Goal: Task Accomplishment & Management: Complete application form

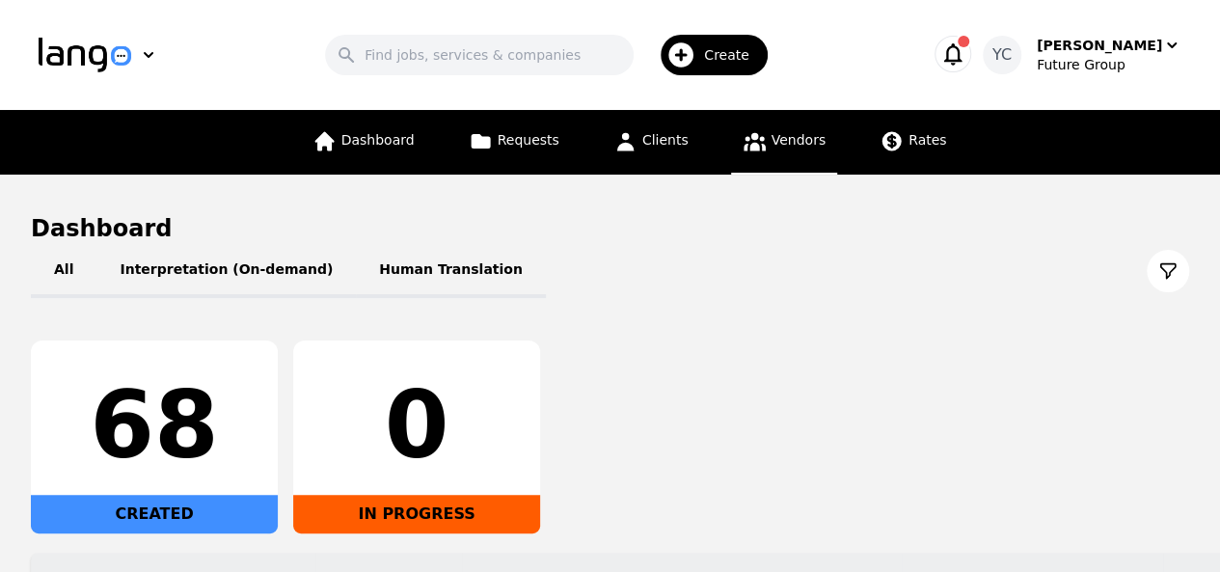
click at [771, 148] on span "Vendors" at bounding box center [798, 139] width 54 height 15
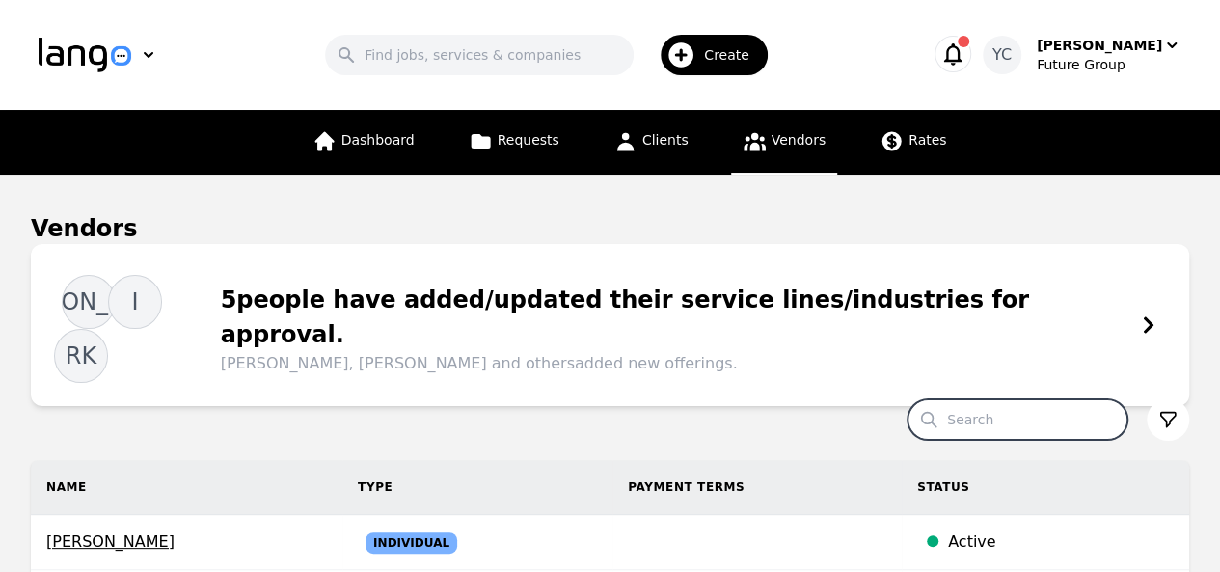
click at [992, 399] on input "Search" at bounding box center [1017, 419] width 220 height 40
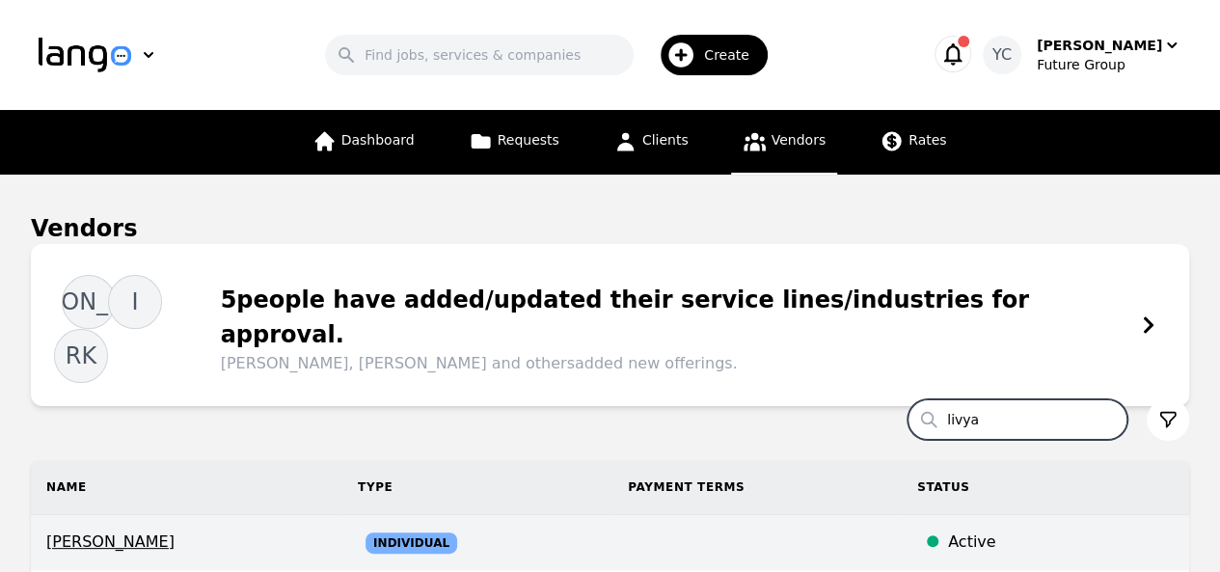
type input "livya"
click at [702, 515] on td at bounding box center [756, 542] width 289 height 55
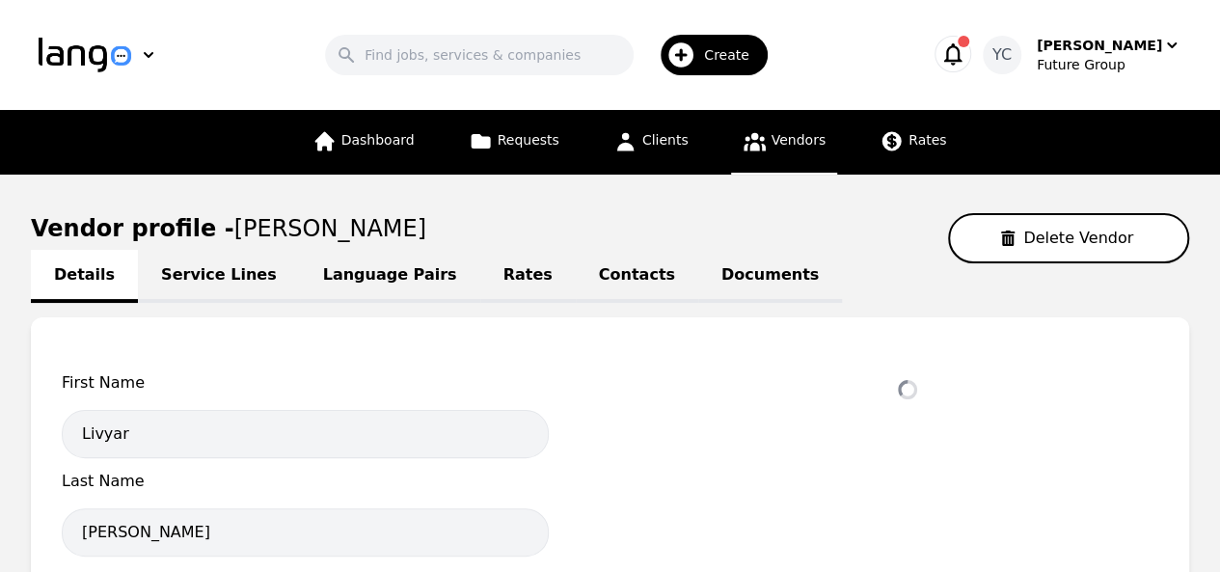
select select "active"
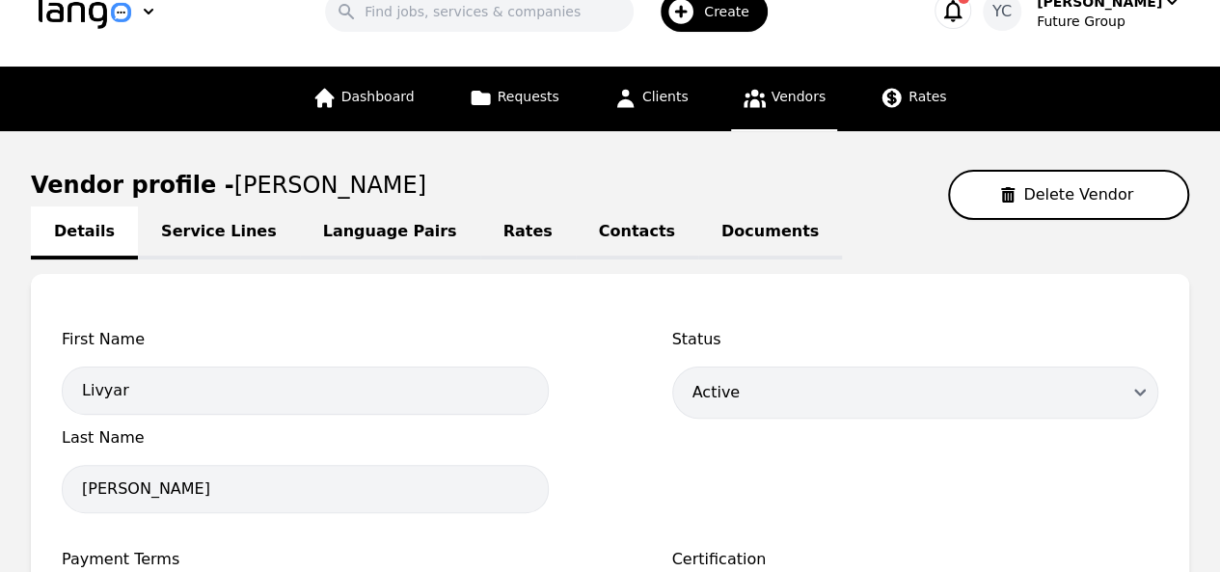
scroll to position [34, 0]
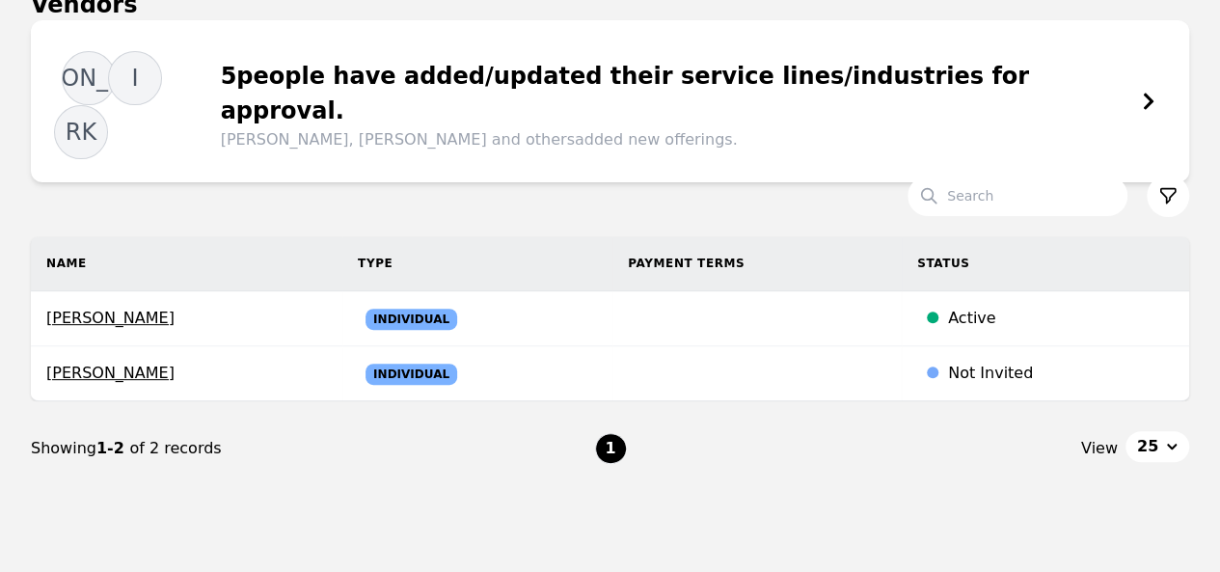
scroll to position [238, 0]
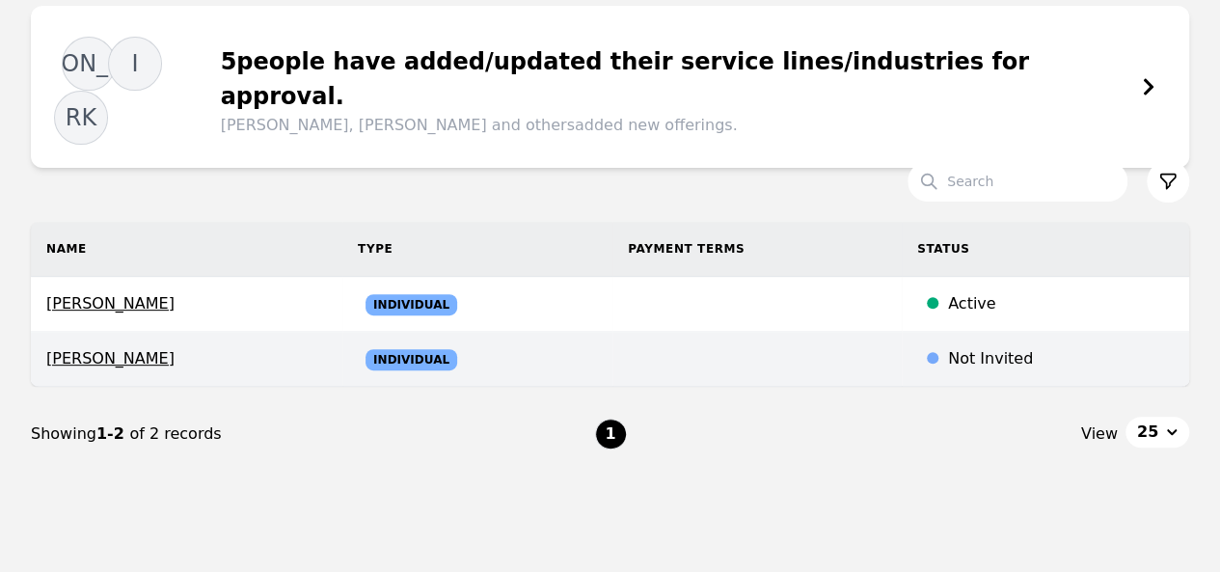
drag, startPoint x: 797, startPoint y: 317, endPoint x: 715, endPoint y: 311, distance: 82.2
click at [715, 332] on td at bounding box center [756, 359] width 289 height 55
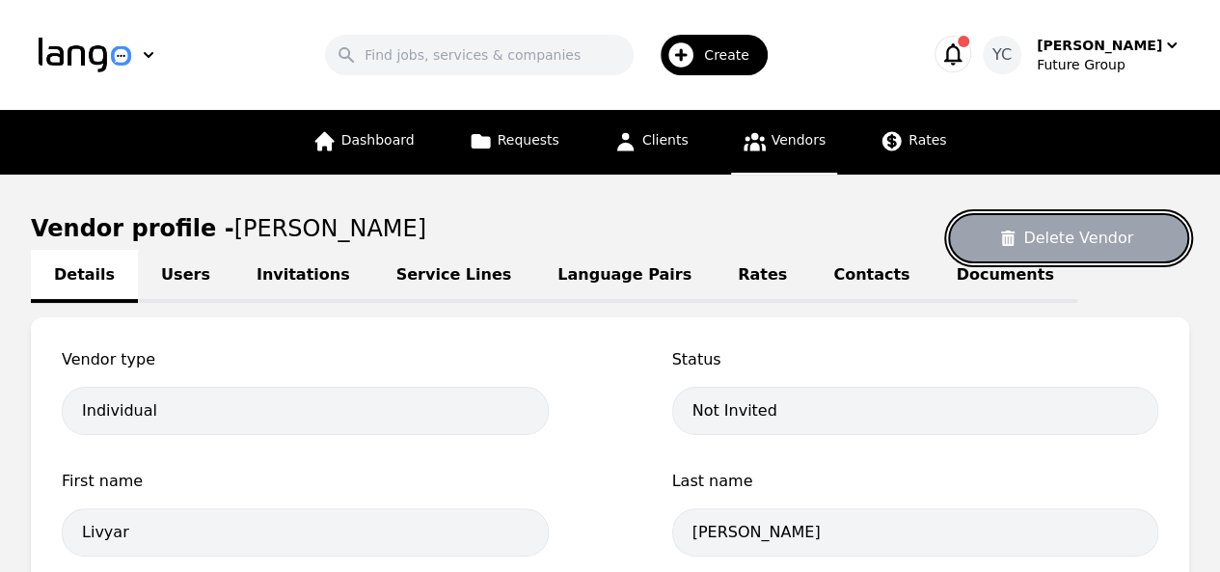
click at [1070, 231] on button "Delete Vendor" at bounding box center [1068, 238] width 241 height 50
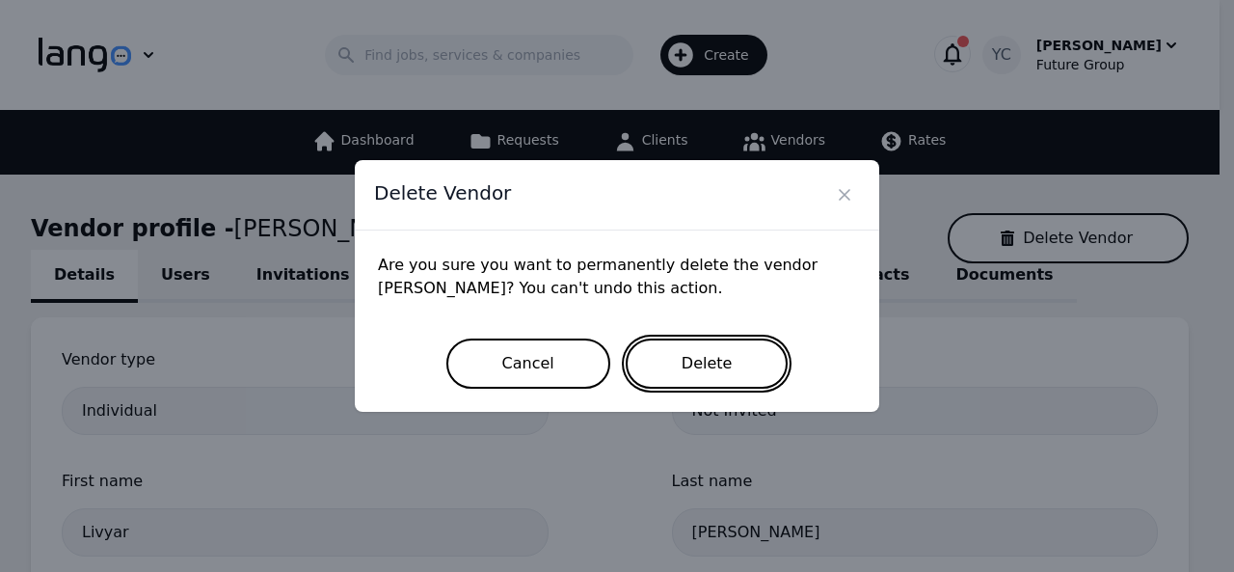
click at [709, 365] on button "Delete" at bounding box center [707, 363] width 163 height 50
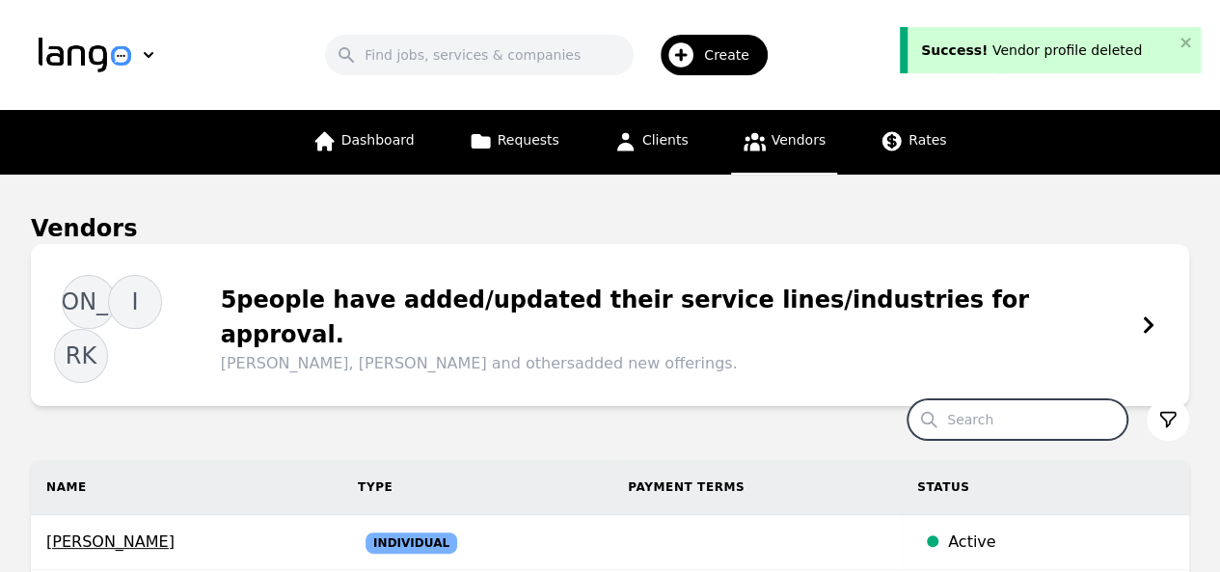
click at [983, 399] on input "Search" at bounding box center [1017, 419] width 220 height 40
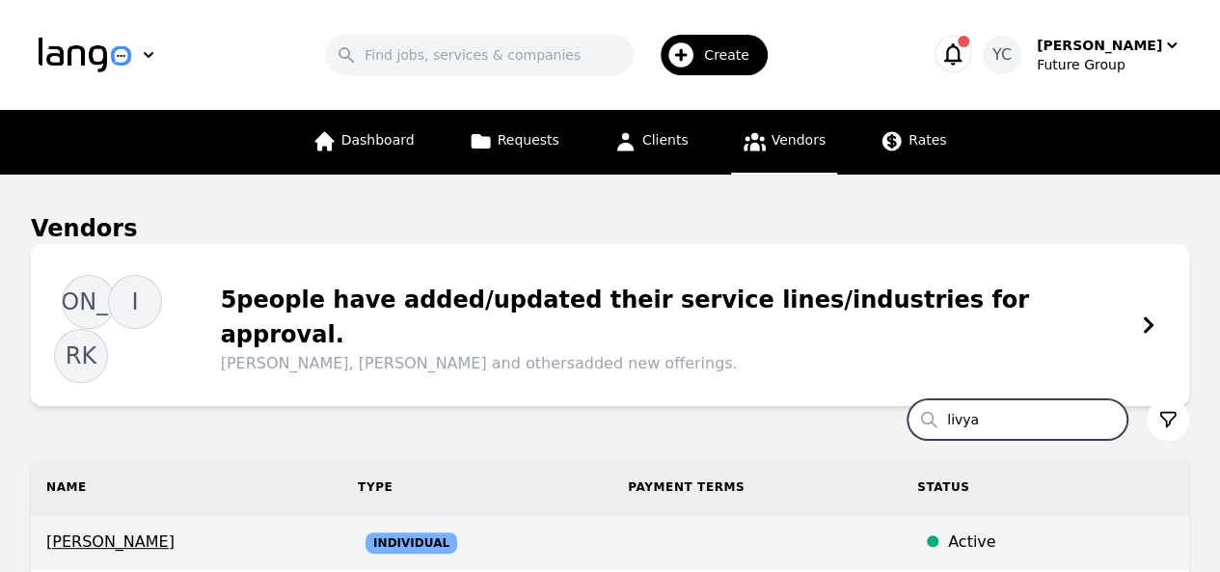
type input "livya"
click at [691, 515] on td at bounding box center [756, 542] width 289 height 55
select select "active"
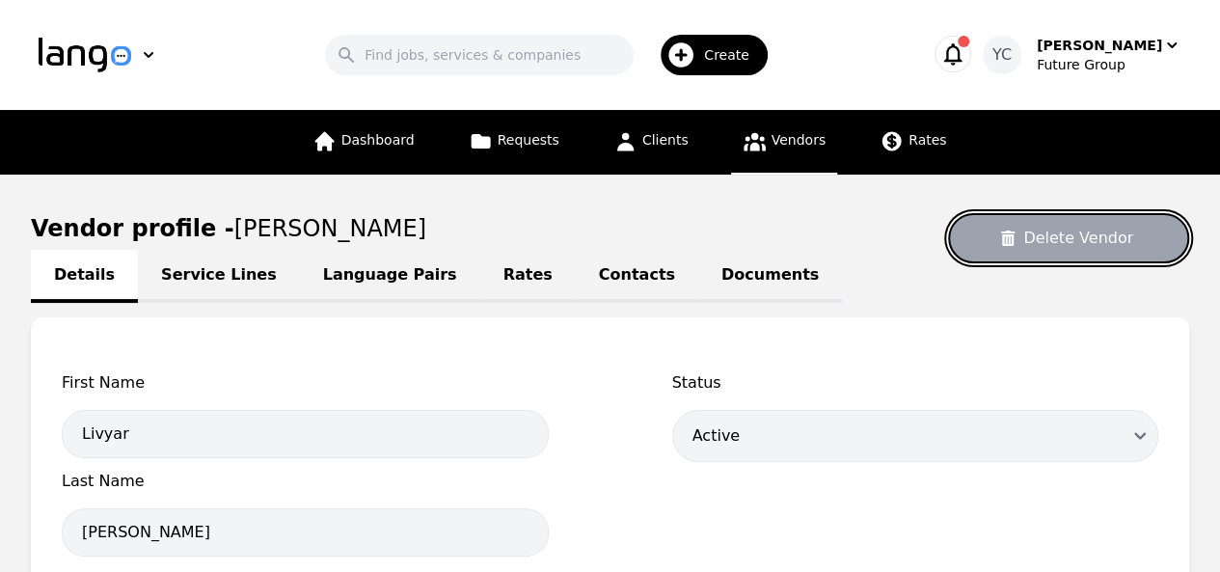
click at [1047, 235] on button "Delete Vendor" at bounding box center [1068, 238] width 241 height 50
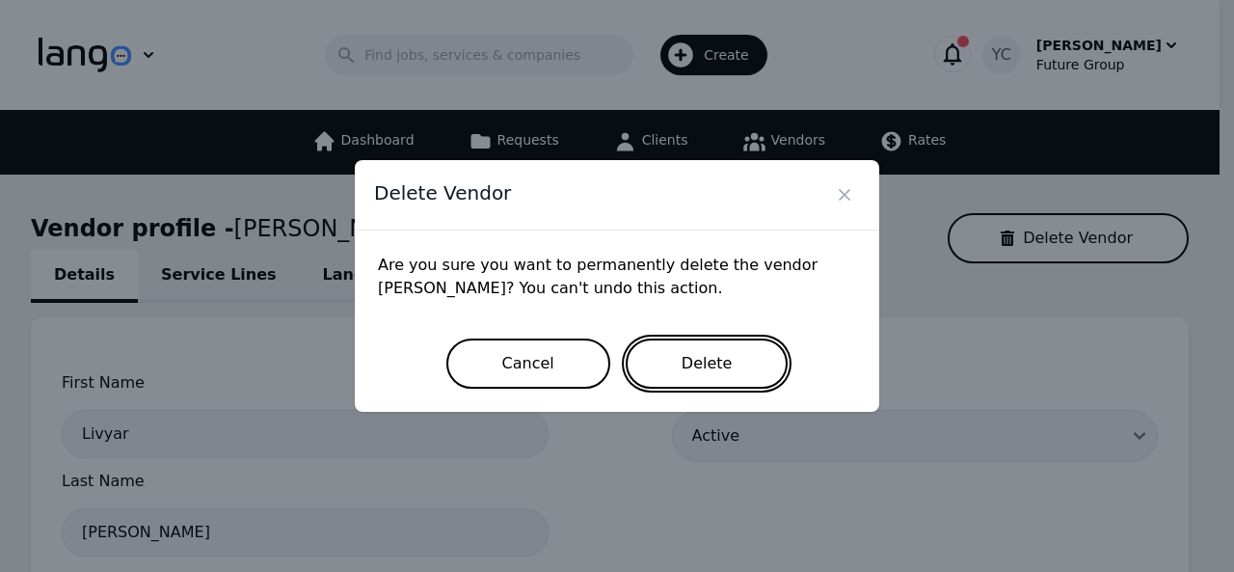
click at [733, 375] on button "Delete" at bounding box center [707, 363] width 163 height 50
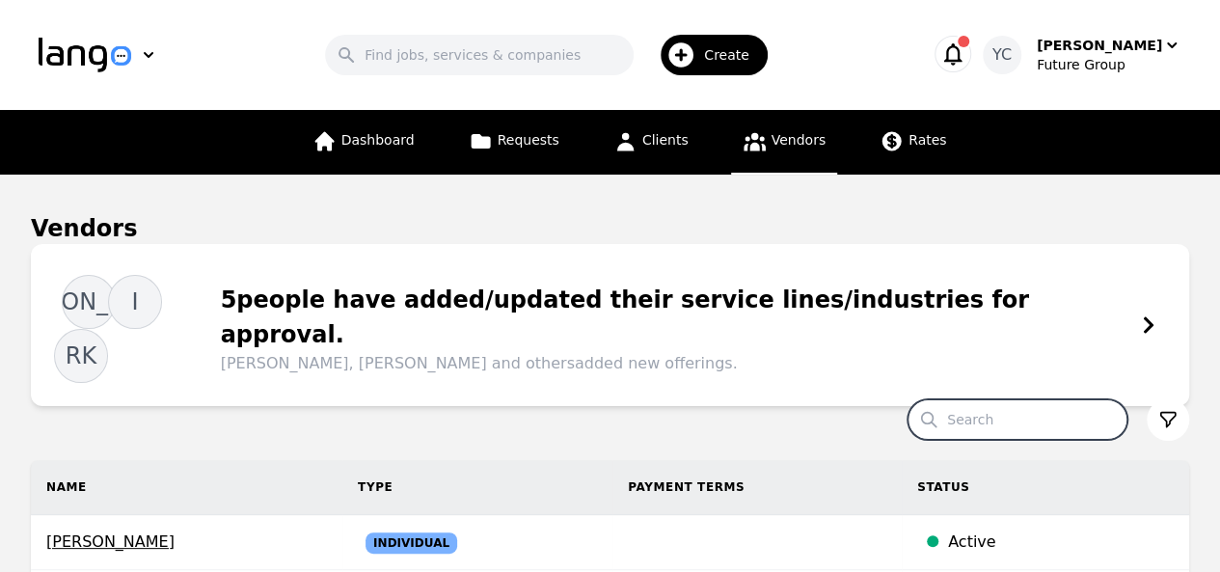
click at [984, 399] on input "Search" at bounding box center [1017, 419] width 220 height 40
type input "livya"
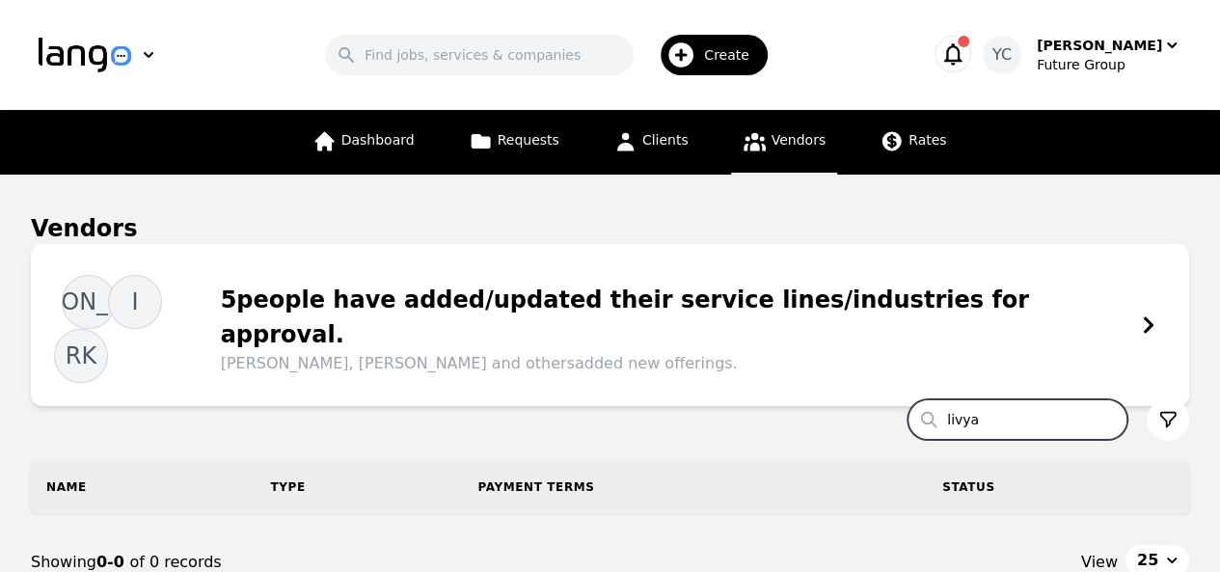
click at [704, 59] on span "Create" at bounding box center [733, 54] width 59 height 19
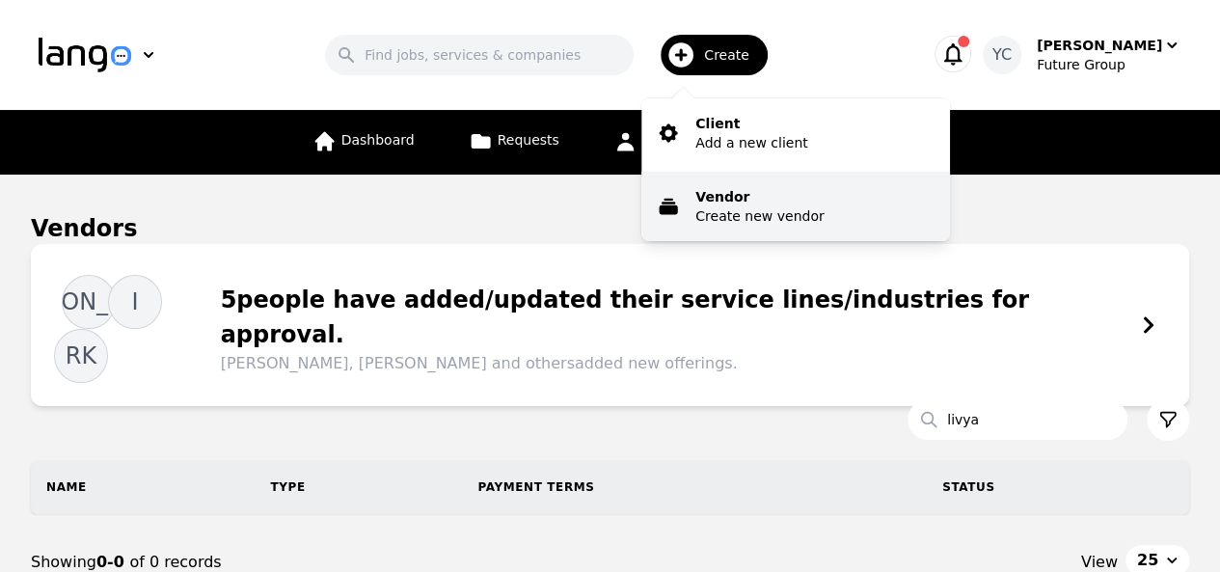
click at [704, 191] on p "Vendor" at bounding box center [759, 196] width 128 height 19
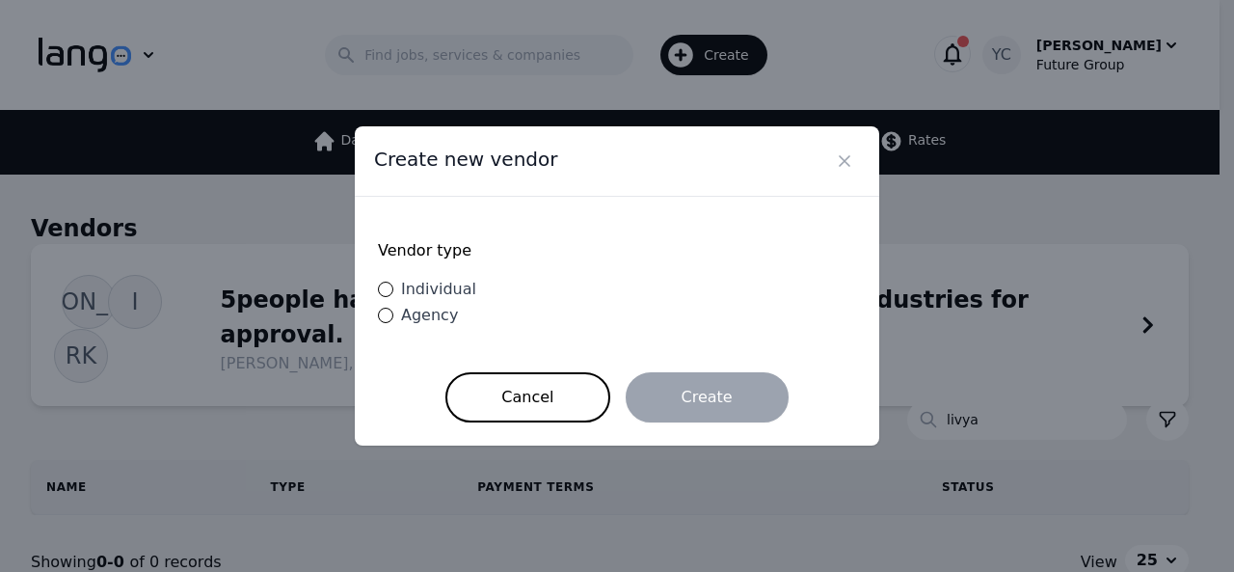
click at [393, 292] on div "Individual" at bounding box center [434, 289] width 83 height 23
click at [393, 292] on input "Individual" at bounding box center [385, 289] width 15 height 15
radio input "true"
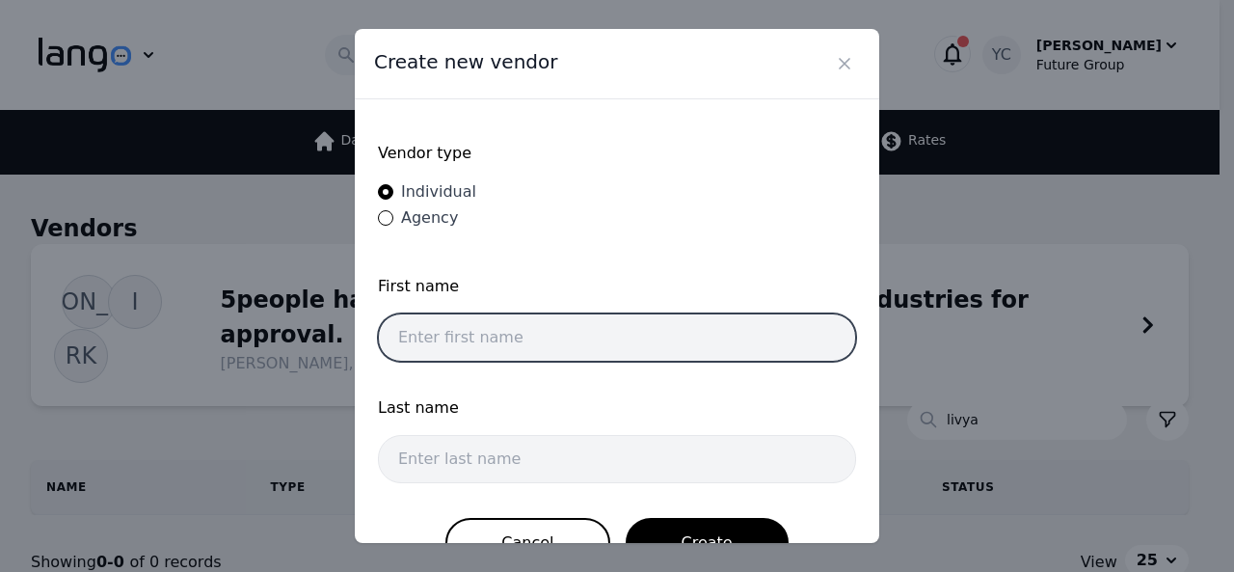
click at [482, 343] on input "text" at bounding box center [617, 337] width 478 height 48
type input "Livyar"
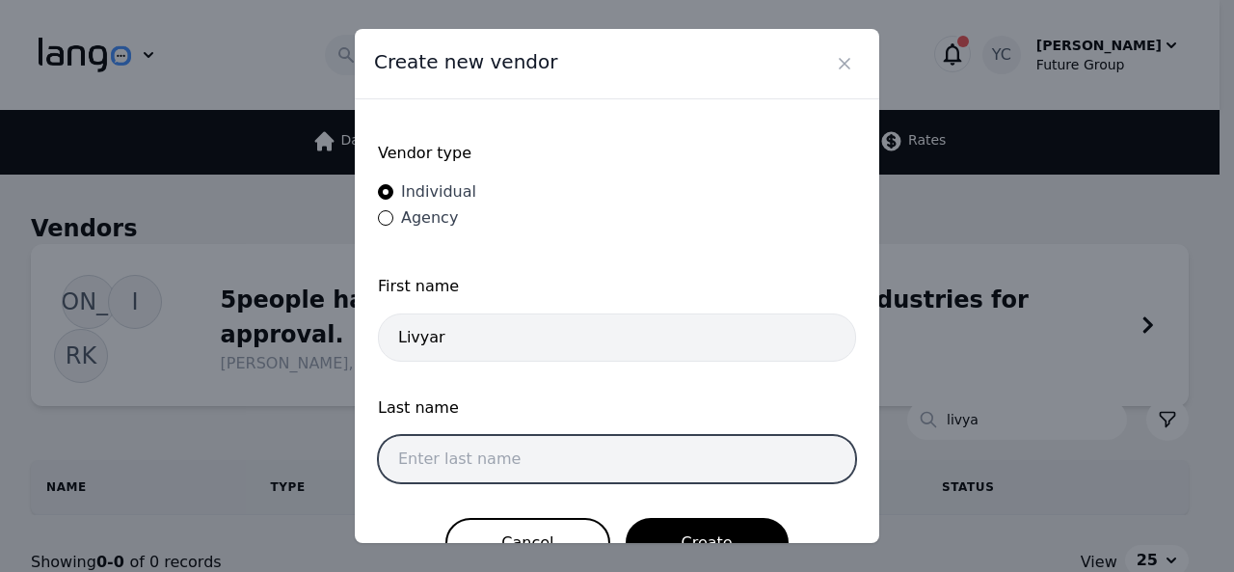
drag, startPoint x: 420, startPoint y: 462, endPoint x: 395, endPoint y: 470, distance: 26.2
click at [395, 470] on input "text" at bounding box center [617, 459] width 478 height 48
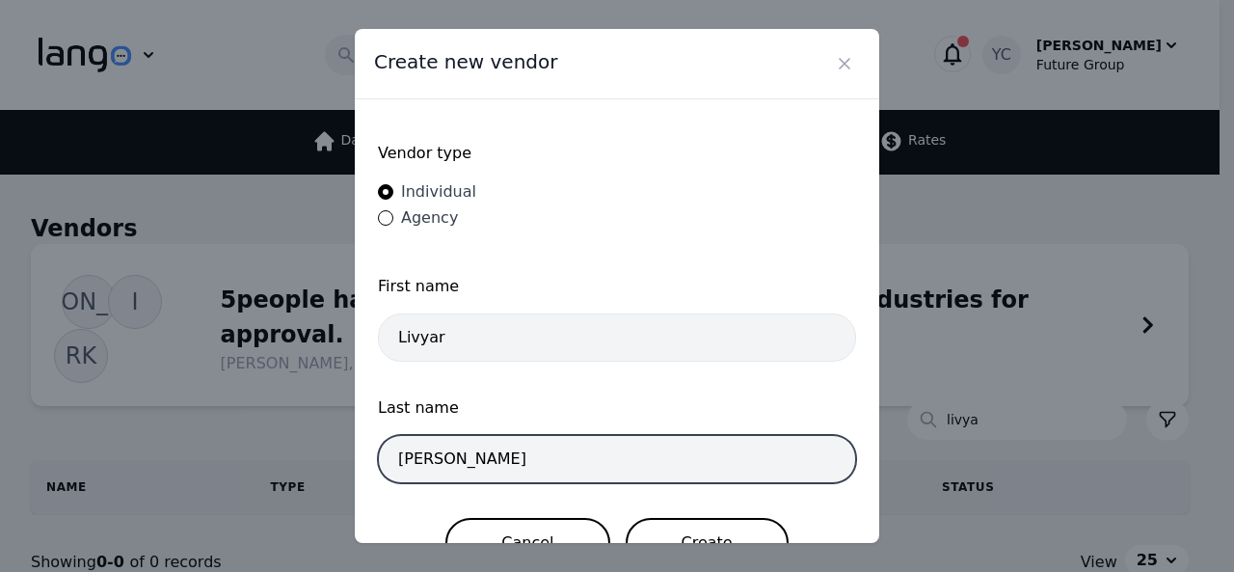
type input "[PERSON_NAME]"
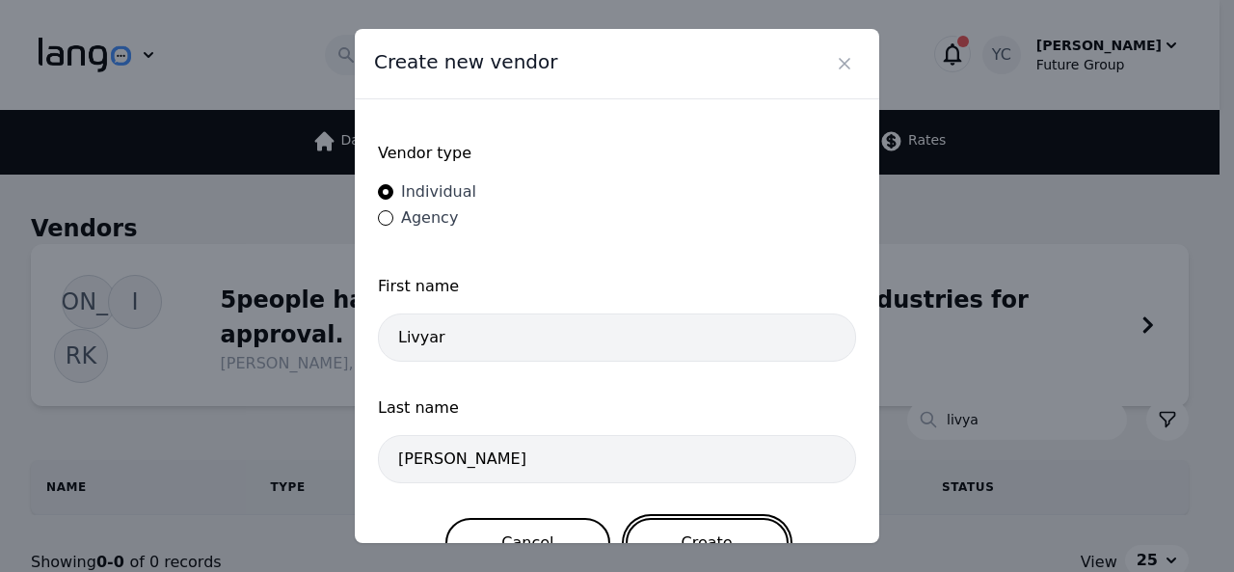
click at [683, 525] on button "Create" at bounding box center [707, 543] width 163 height 50
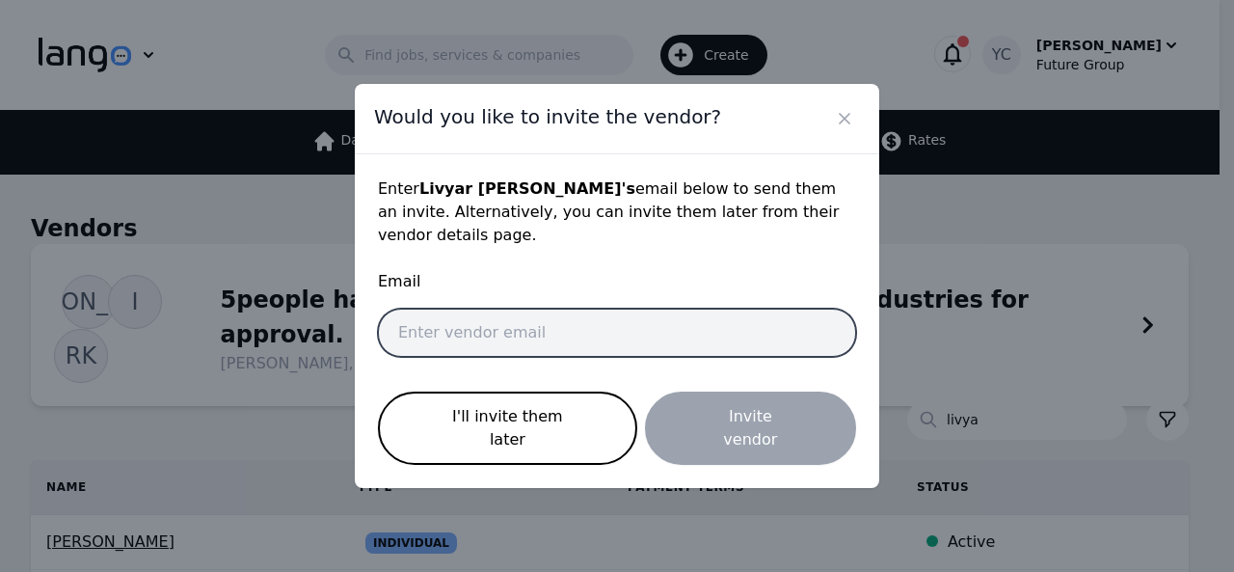
click at [518, 338] on input "email" at bounding box center [617, 333] width 478 height 48
paste input "[EMAIL_ADDRESS][DOMAIN_NAME]"
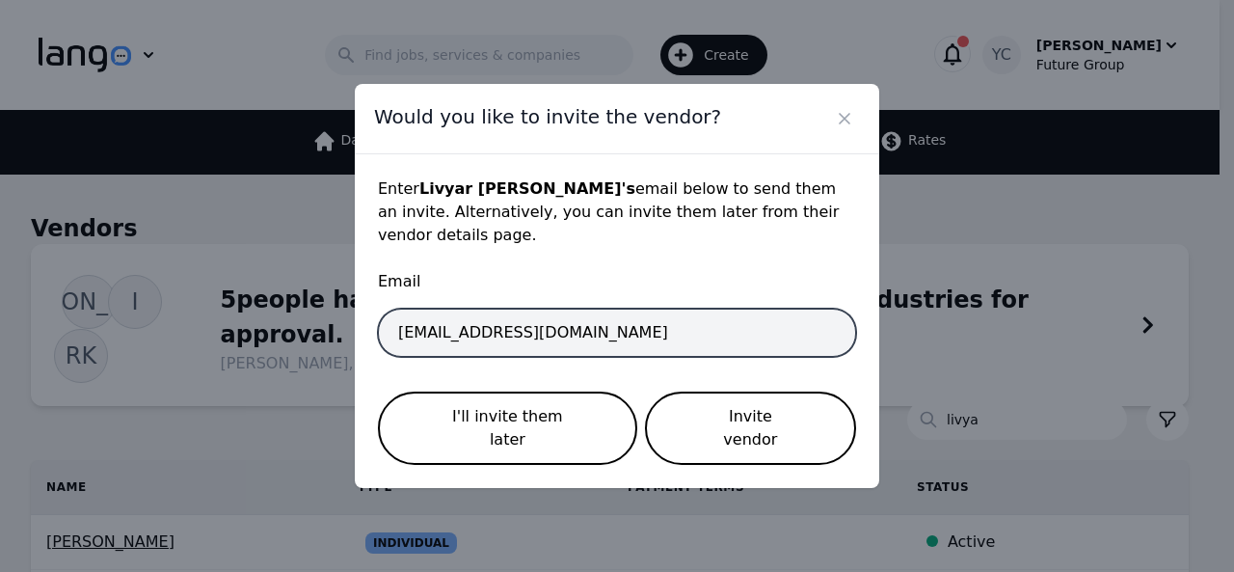
type input "[EMAIL_ADDRESS][DOMAIN_NAME]"
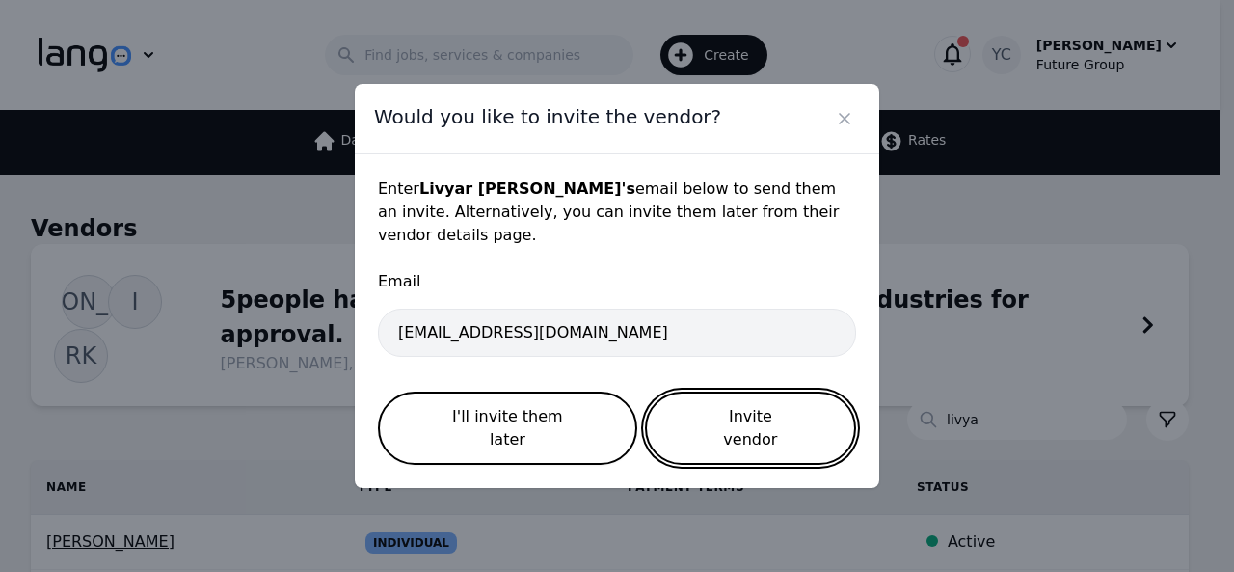
click at [700, 410] on button "Invite vendor" at bounding box center [750, 427] width 211 height 73
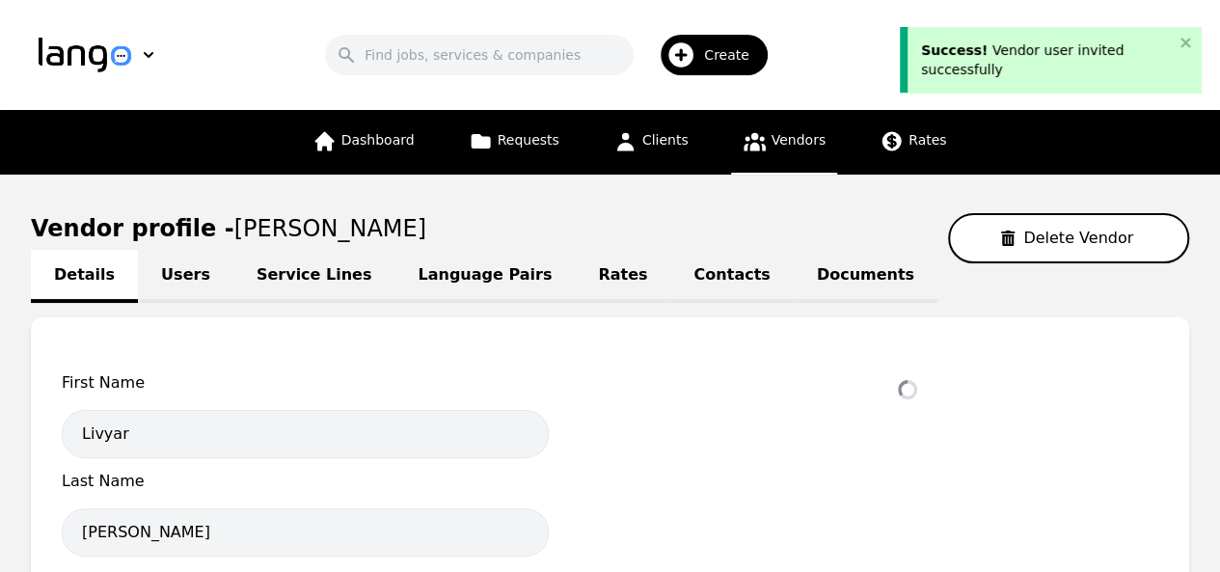
select select "active"
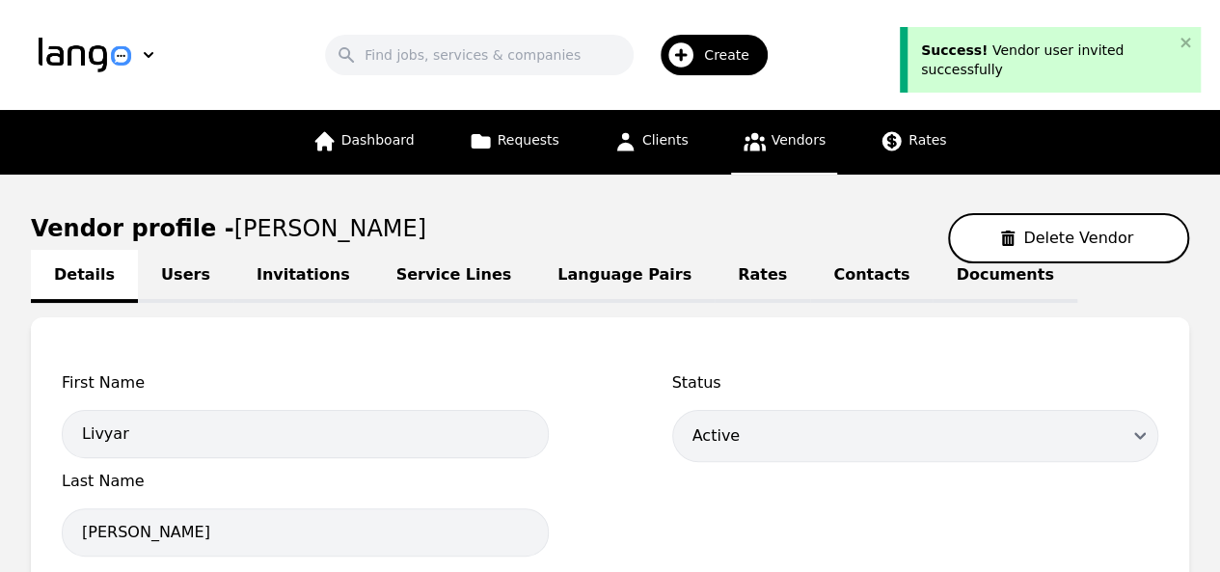
click at [534, 281] on link "Language Pairs" at bounding box center [624, 276] width 180 height 53
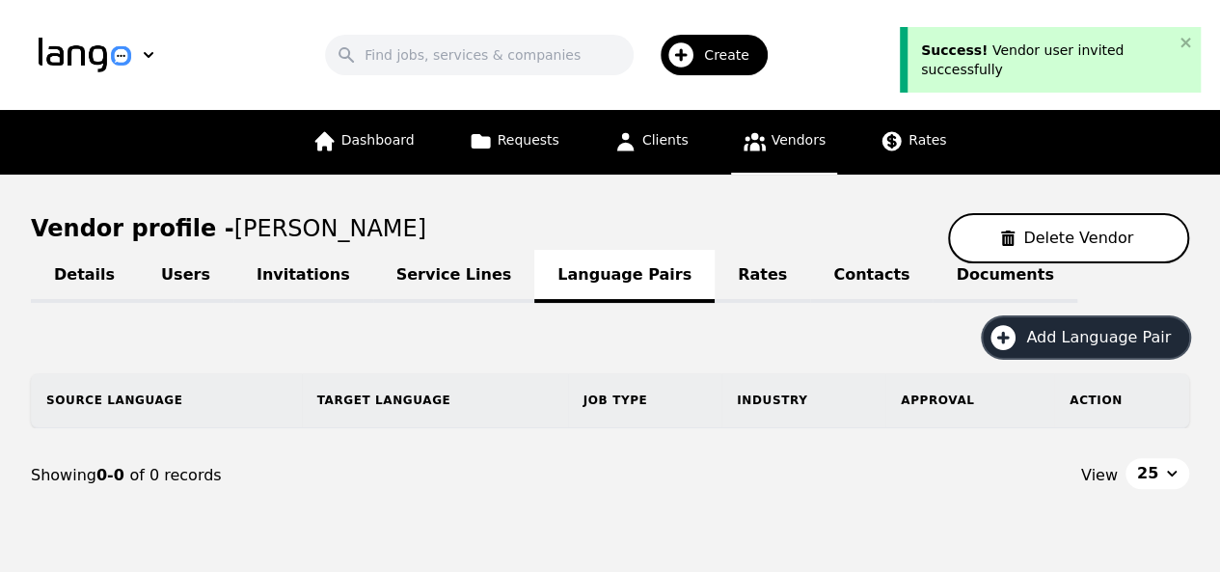
click at [1070, 336] on span "Add Language Pair" at bounding box center [1105, 337] width 158 height 23
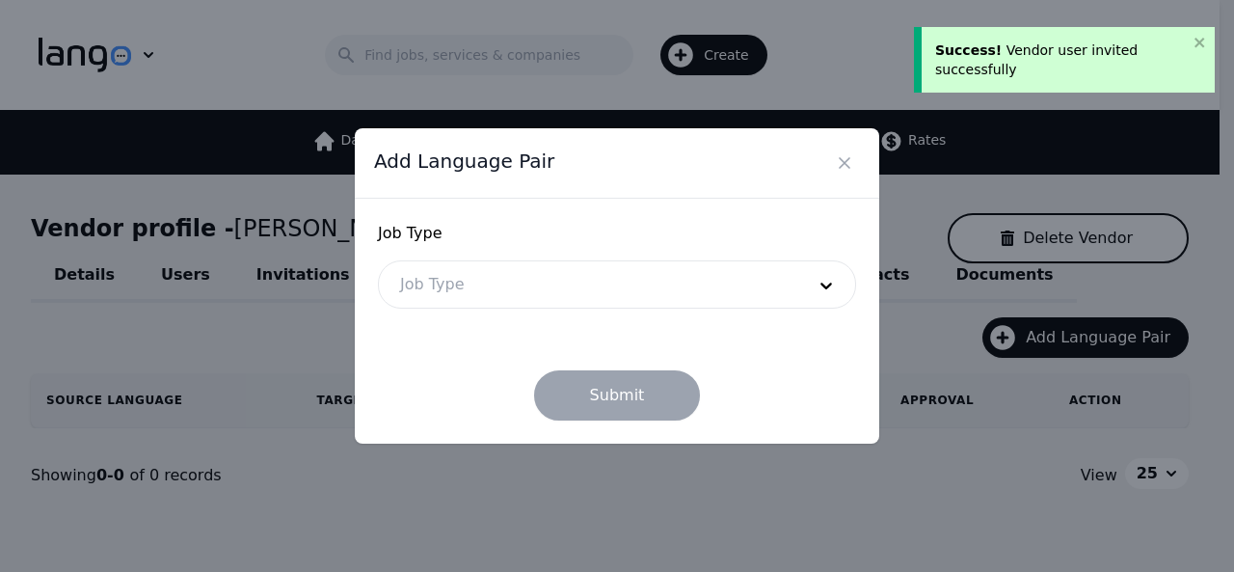
click at [779, 275] on div at bounding box center [588, 284] width 418 height 46
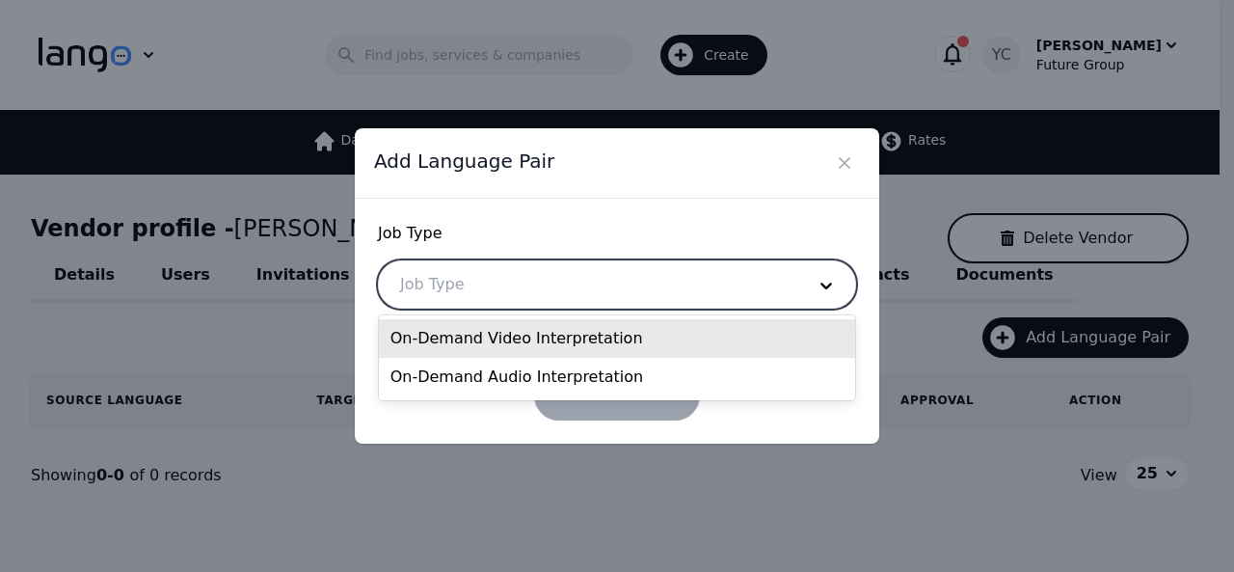
click at [578, 342] on div "On-Demand Video Interpretation" at bounding box center [617, 338] width 477 height 39
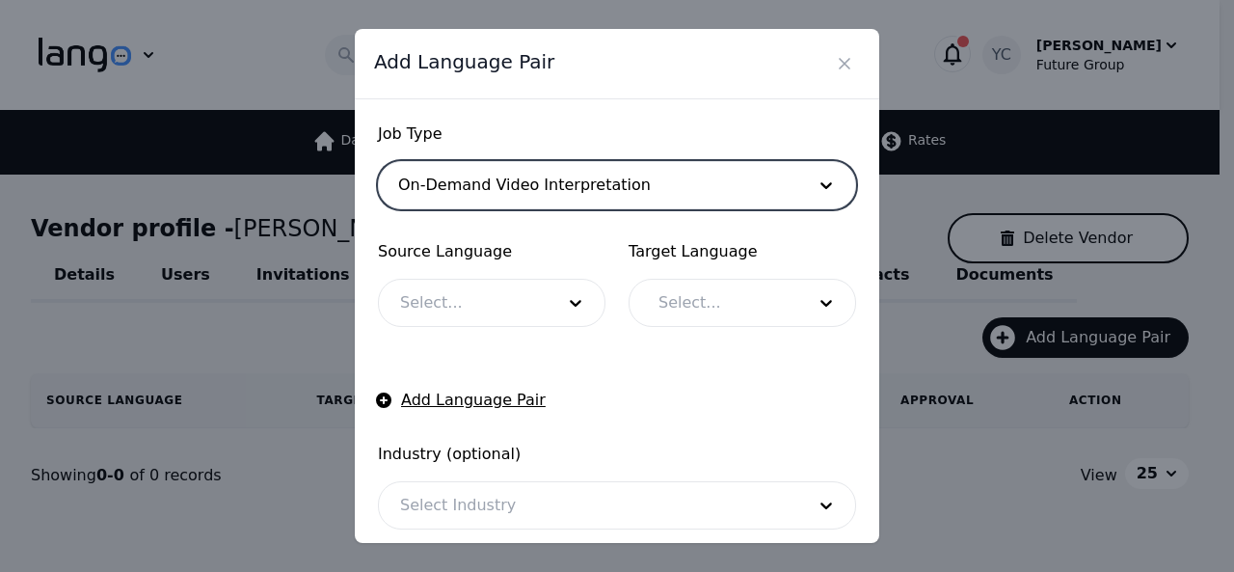
click at [475, 297] on div at bounding box center [463, 303] width 168 height 46
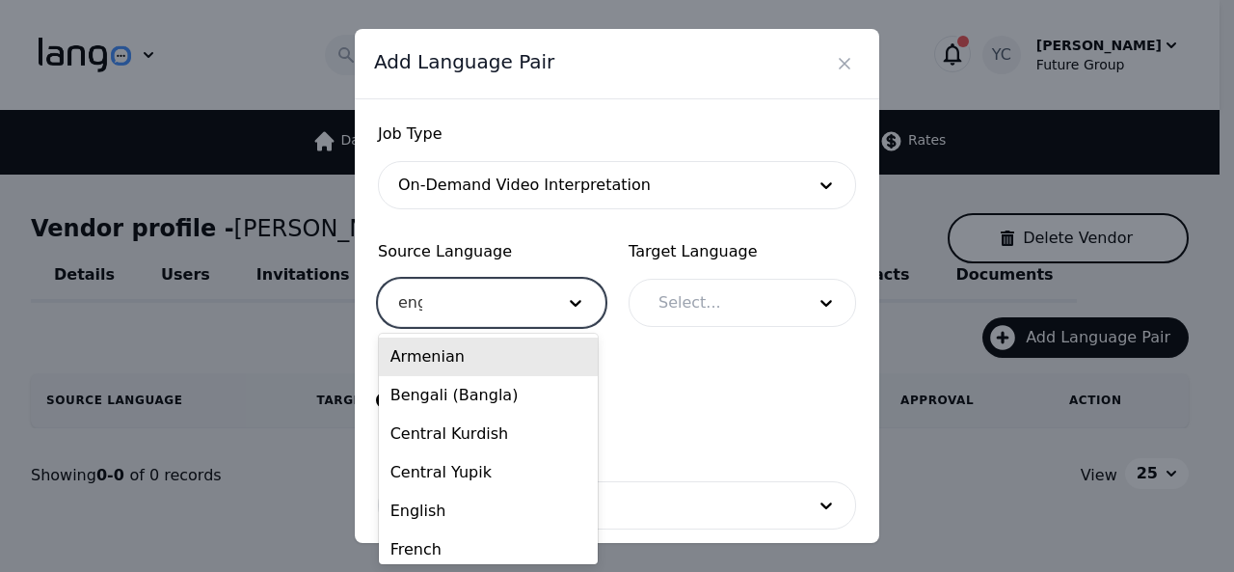
type input "engl"
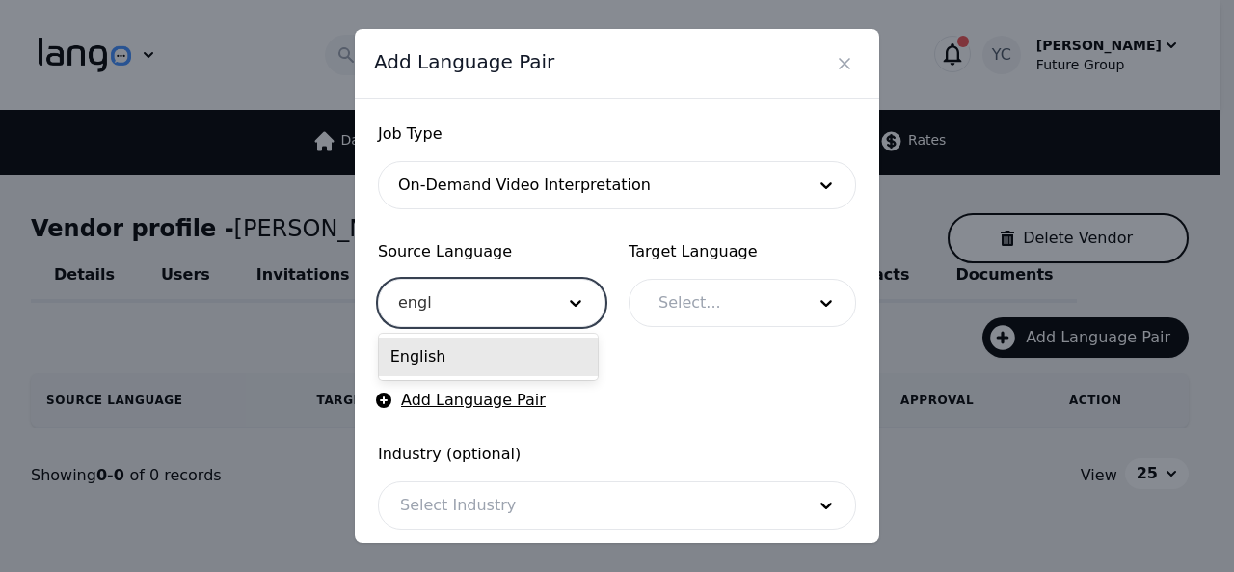
click at [441, 348] on div "English" at bounding box center [488, 356] width 219 height 39
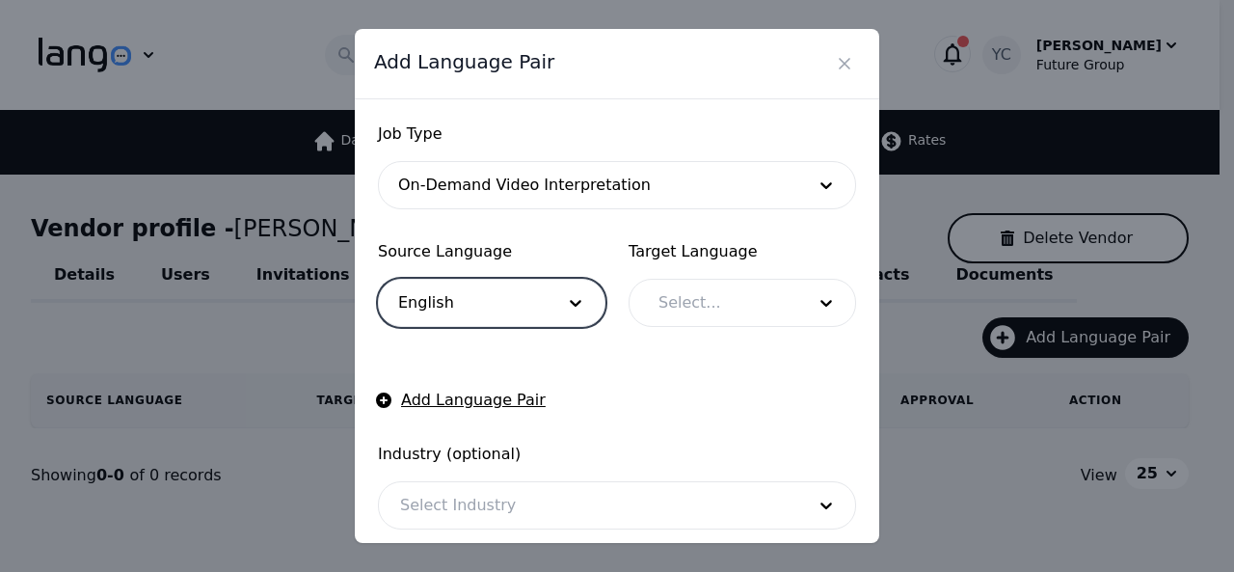
click at [696, 307] on div at bounding box center [717, 303] width 160 height 46
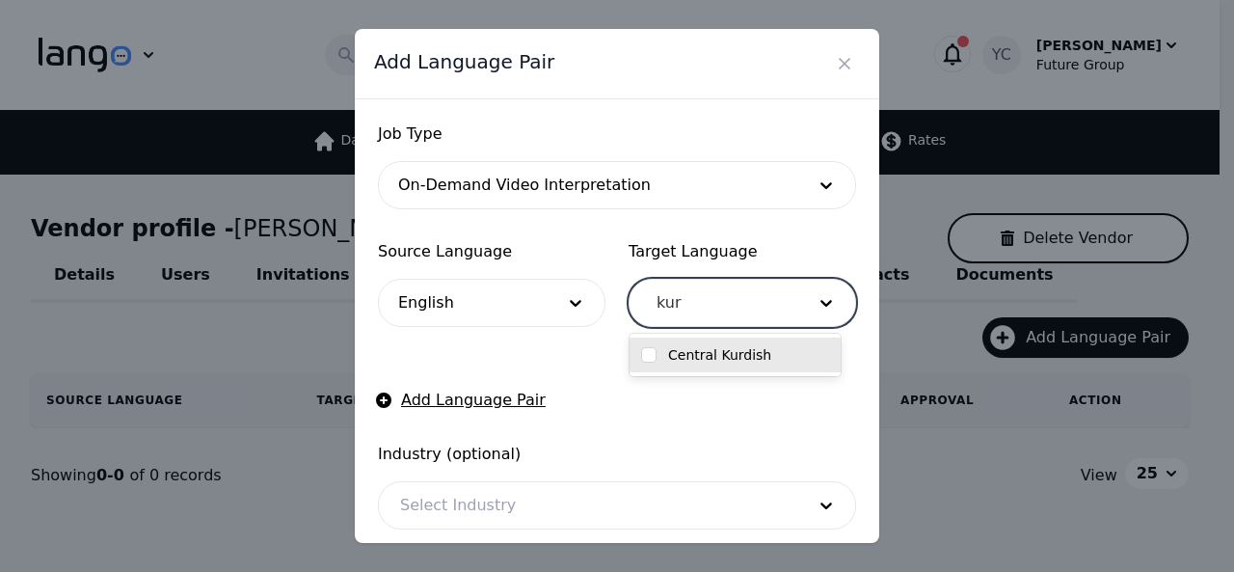
type input "kurd"
click at [650, 355] on input "checkbox" at bounding box center [648, 354] width 15 height 15
checkbox input "true"
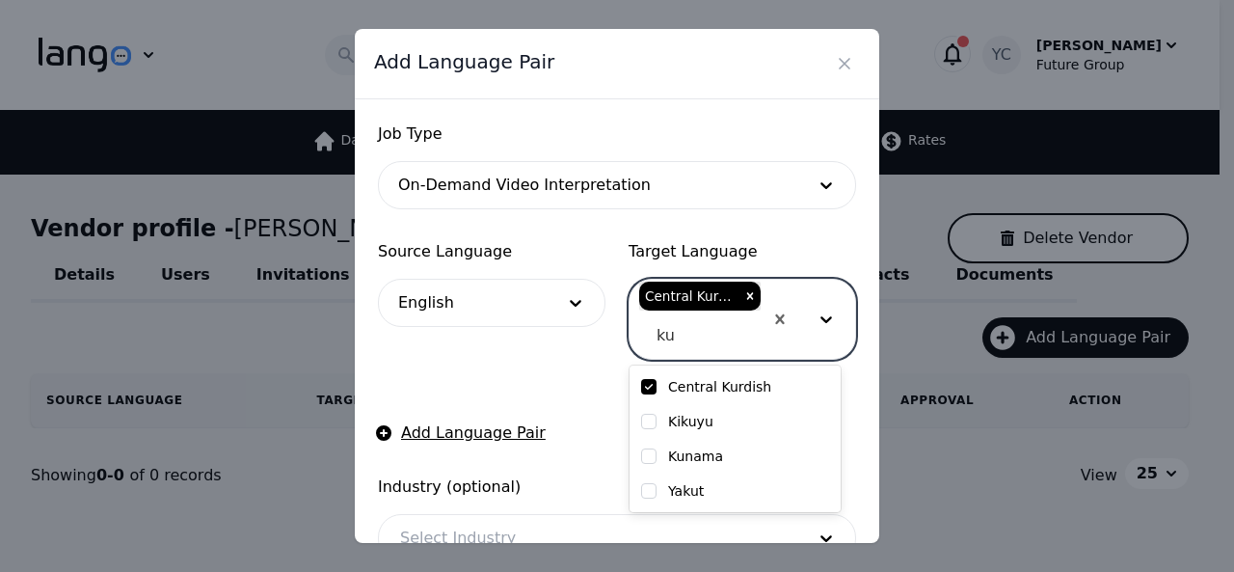
type input "k"
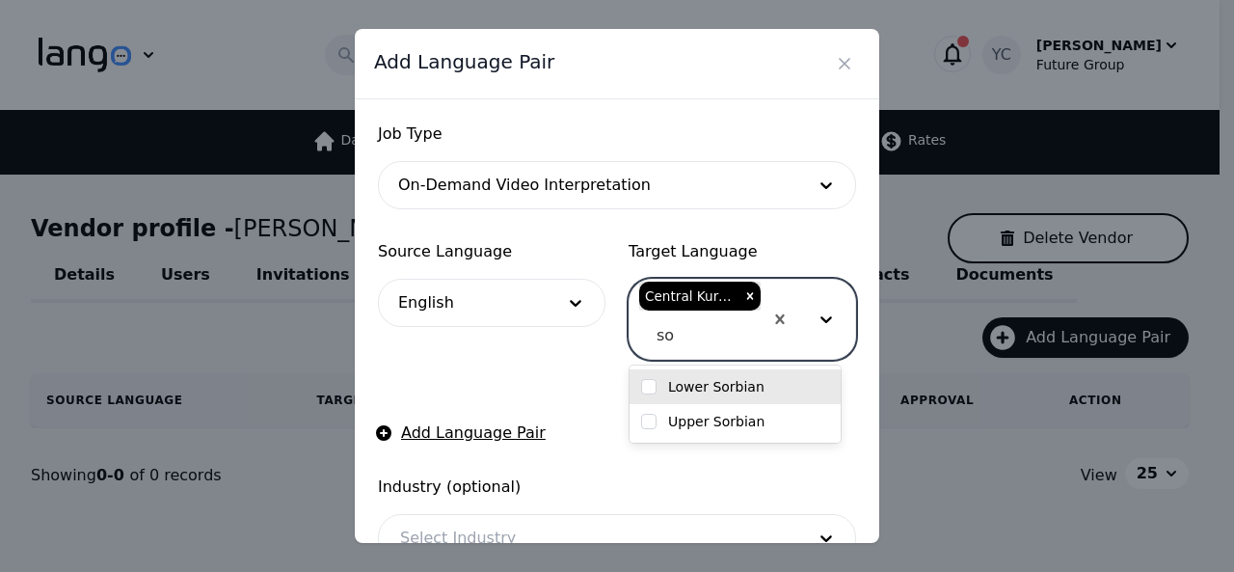
type input "s"
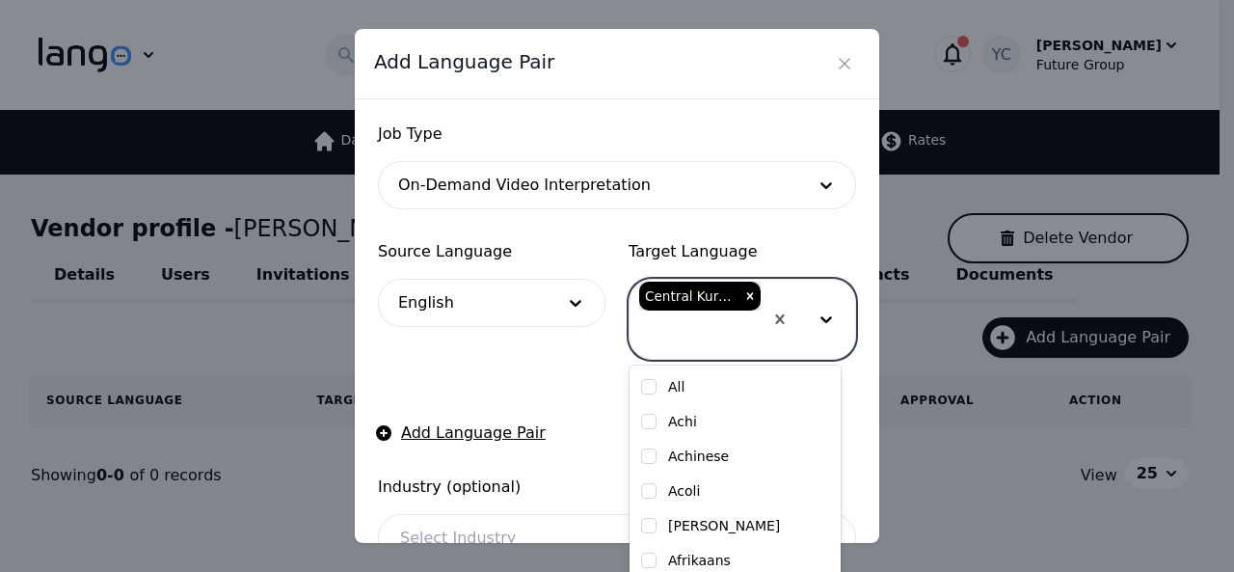
click at [546, 363] on form "Job Type On-Demand Video Interpretation Source Language English Target Language…" at bounding box center [617, 397] width 478 height 551
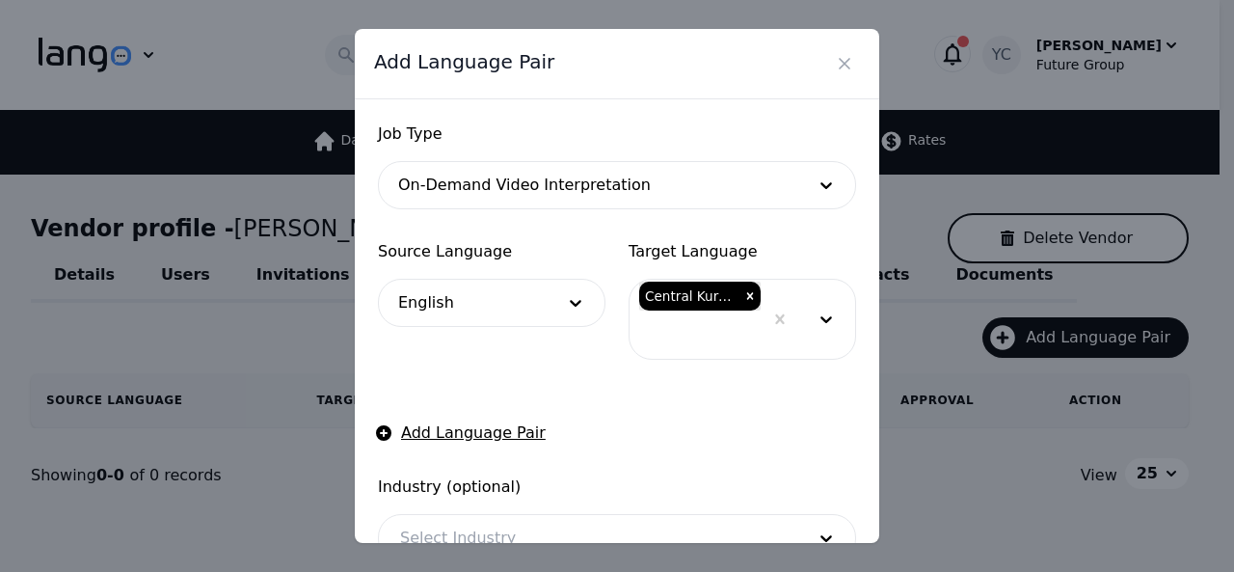
click at [546, 363] on form "Job Type On-Demand Video Interpretation Source Language English Target Language…" at bounding box center [617, 397] width 478 height 551
click at [466, 434] on button "Add Language Pair" at bounding box center [462, 432] width 168 height 23
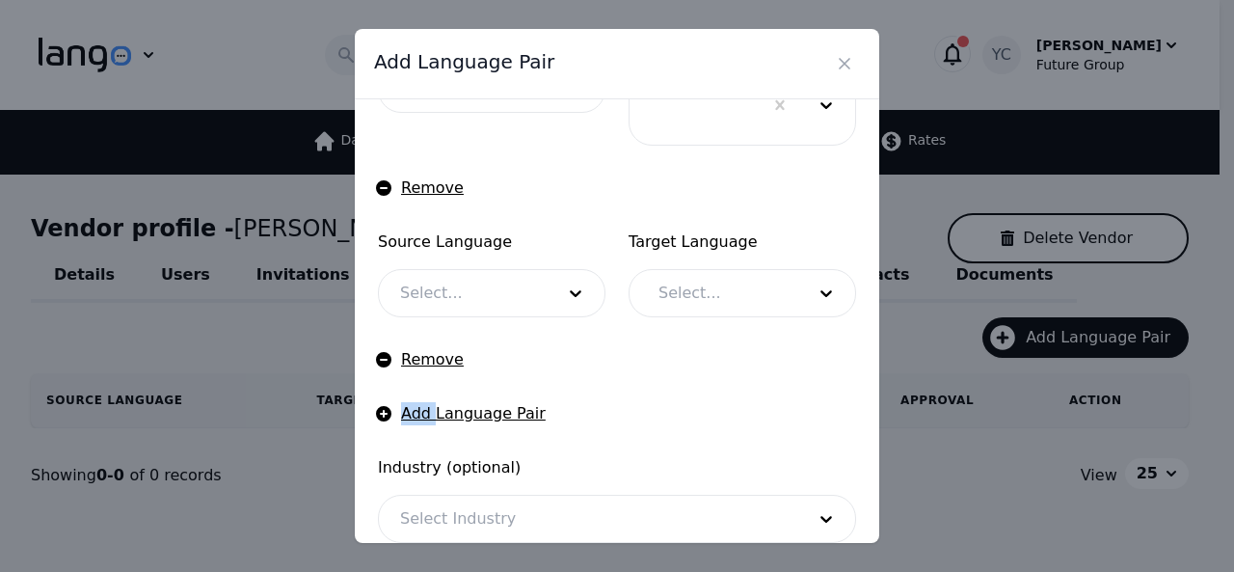
scroll to position [210, 0]
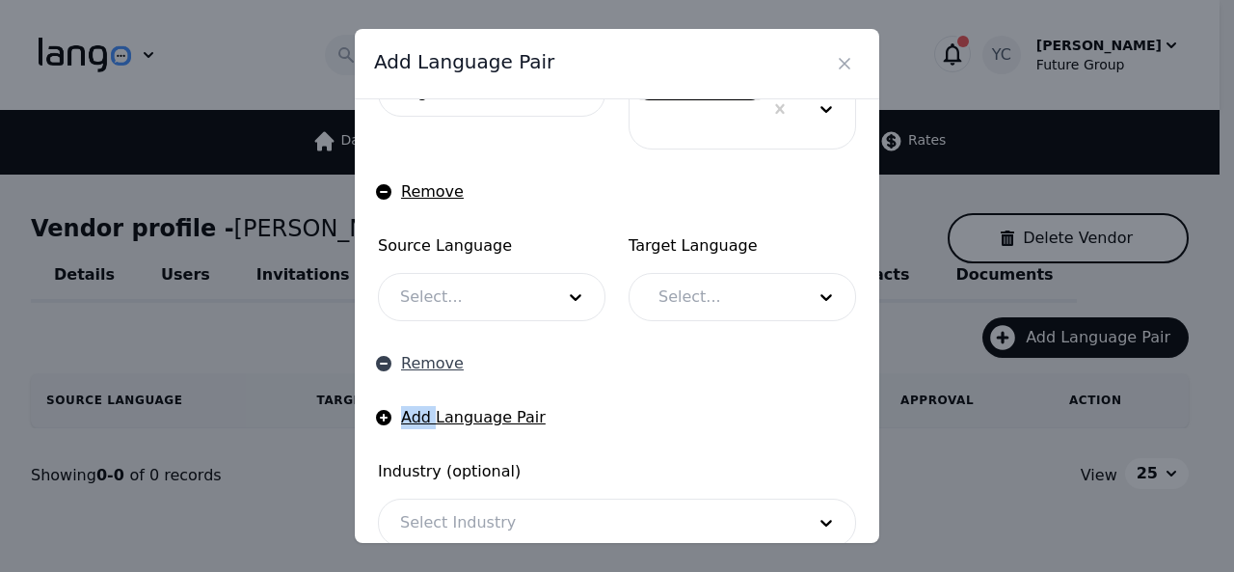
click at [397, 361] on button "Remove" at bounding box center [421, 363] width 86 height 23
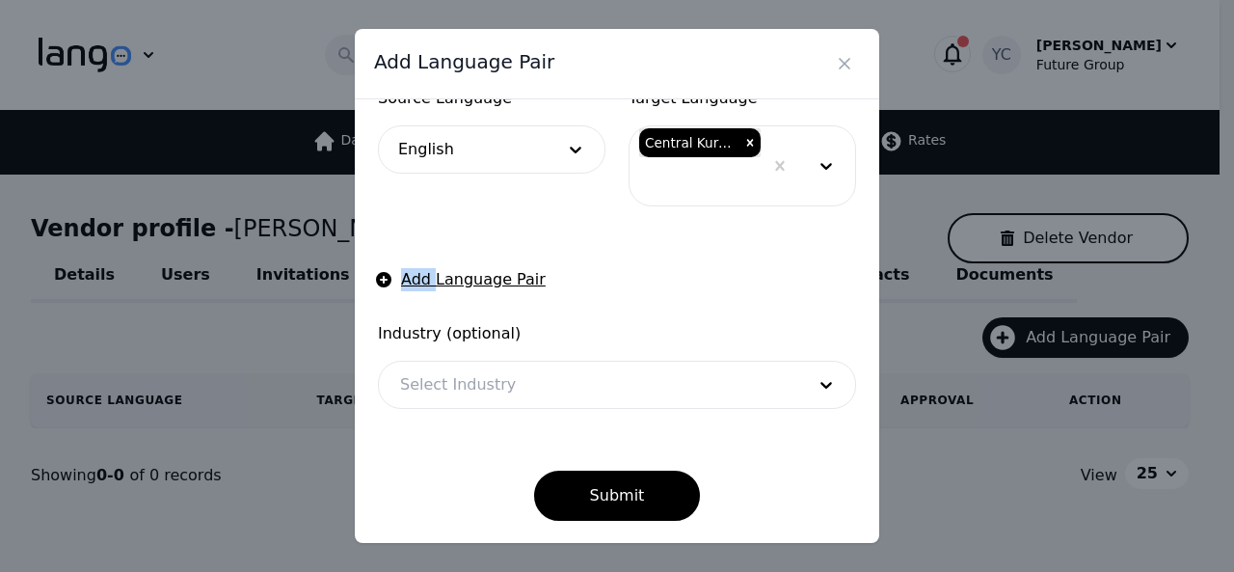
scroll to position [152, 0]
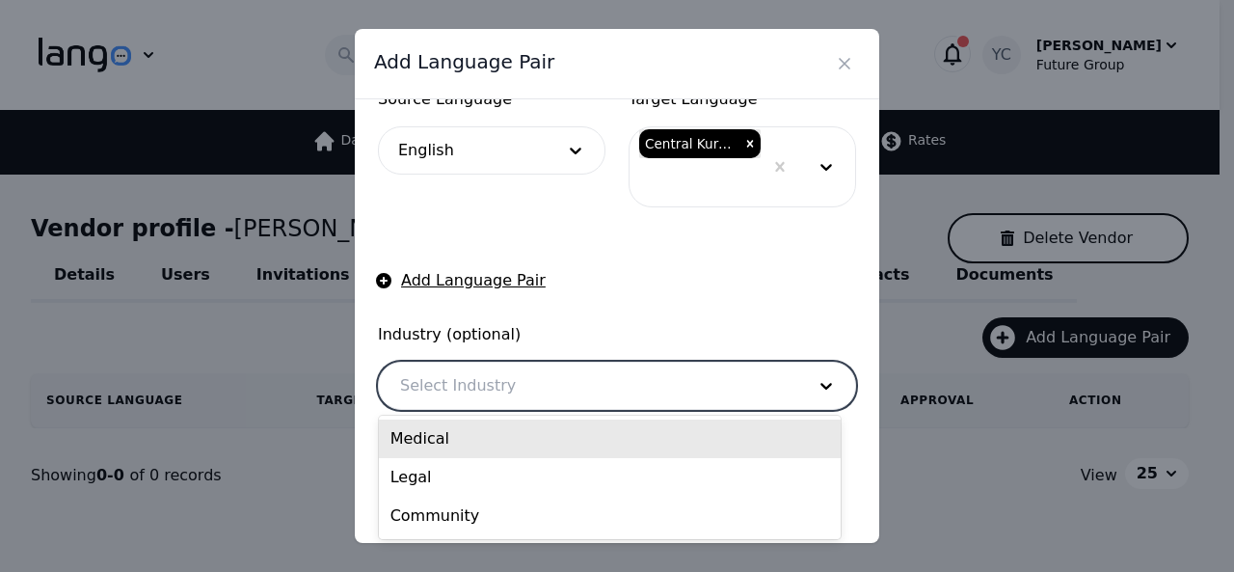
click at [759, 390] on div at bounding box center [588, 385] width 418 height 46
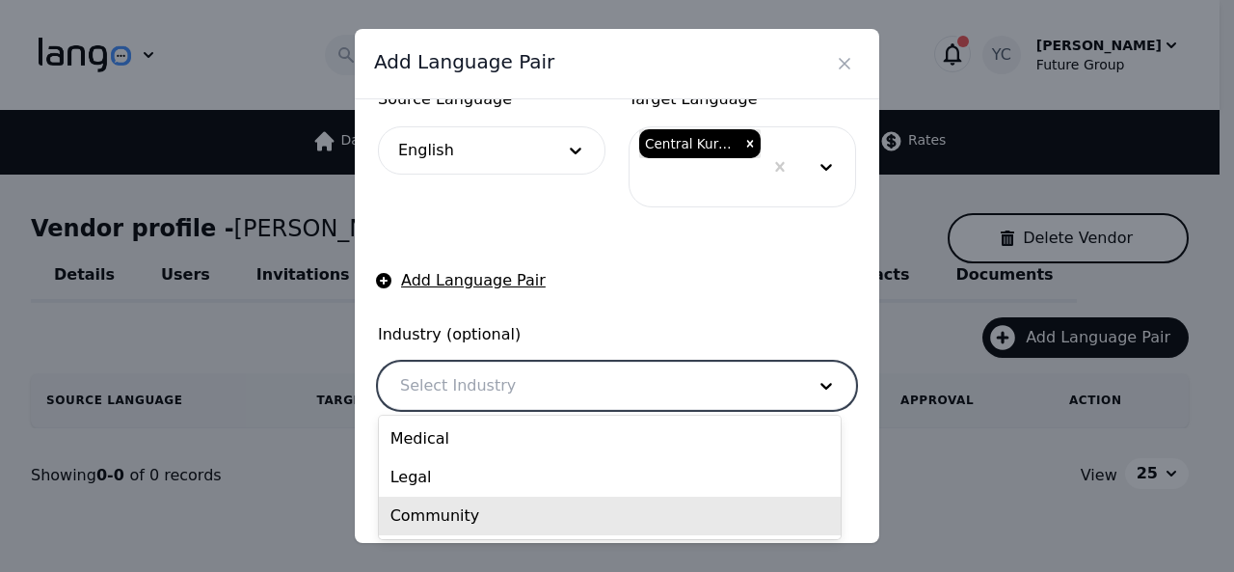
click at [586, 509] on div "Community" at bounding box center [610, 516] width 462 height 39
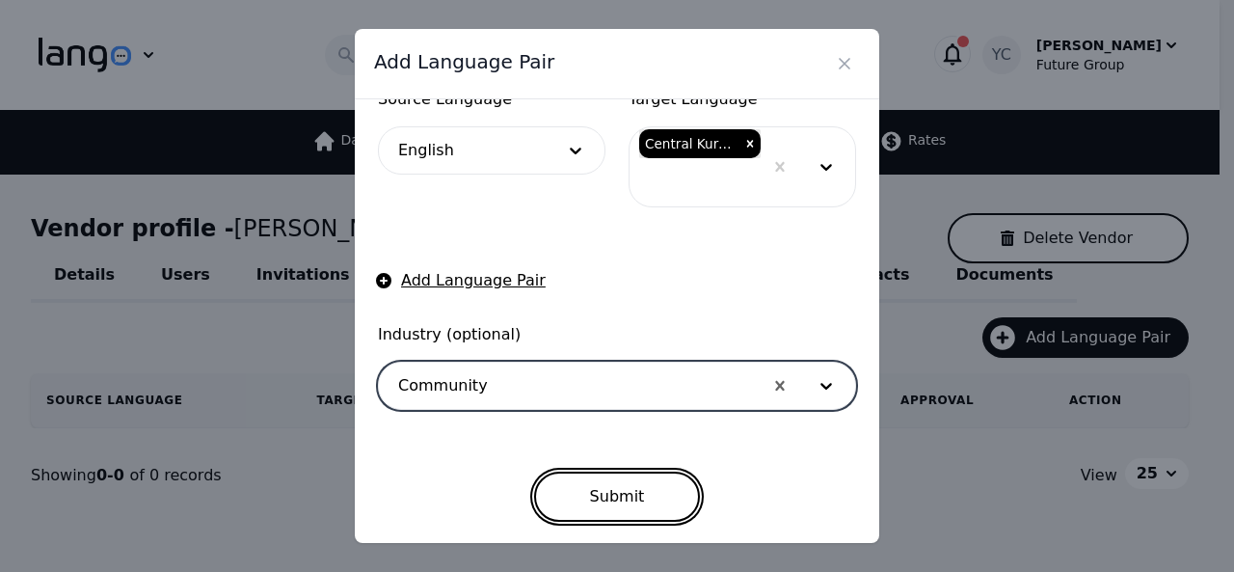
click at [619, 500] on button "Submit" at bounding box center [617, 496] width 167 height 50
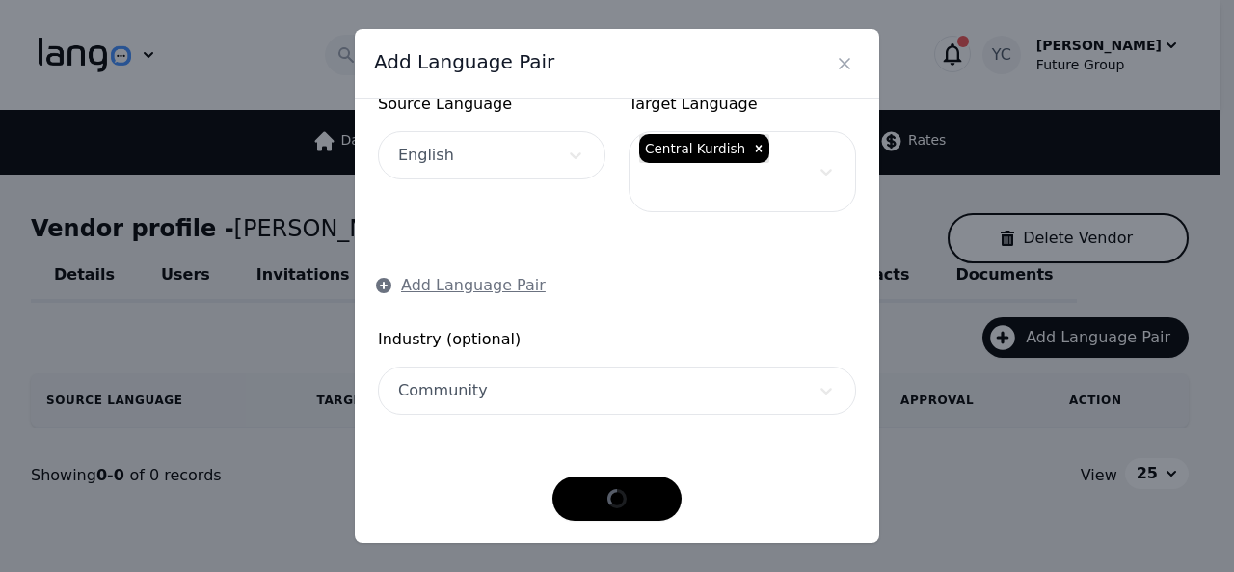
scroll to position [114, 0]
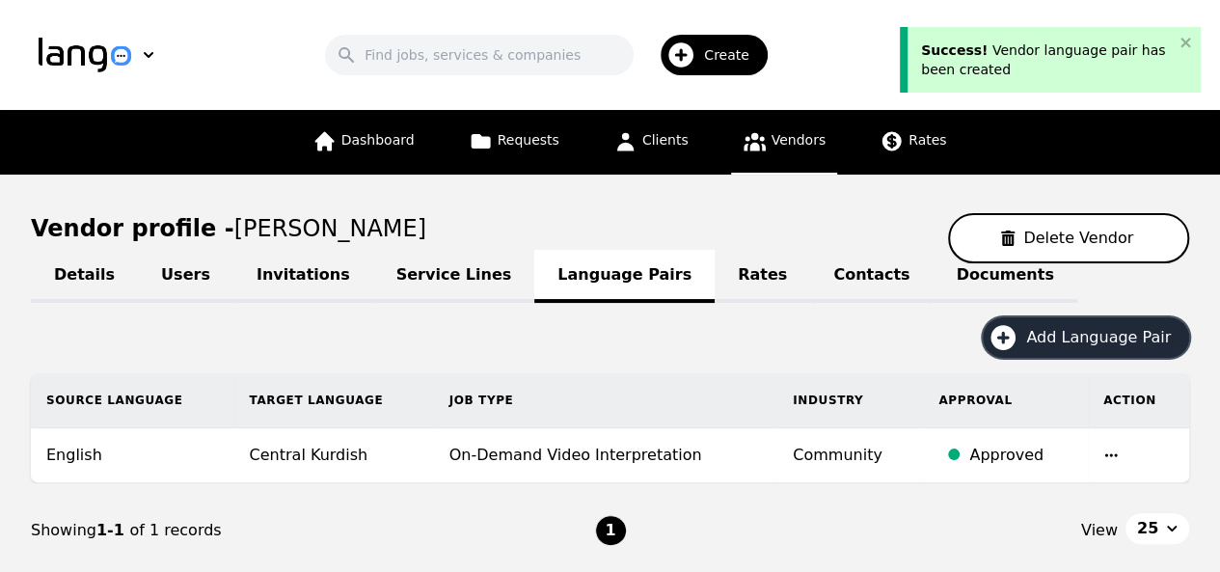
click at [1062, 327] on span "Add Language Pair" at bounding box center [1105, 337] width 158 height 23
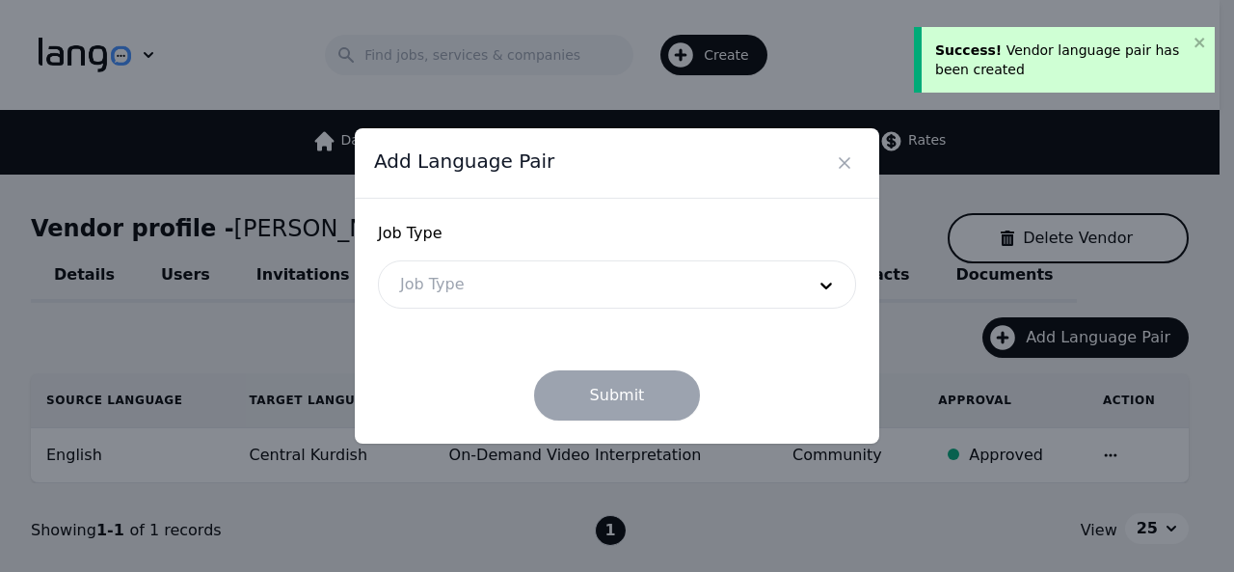
click at [673, 290] on div at bounding box center [588, 284] width 418 height 46
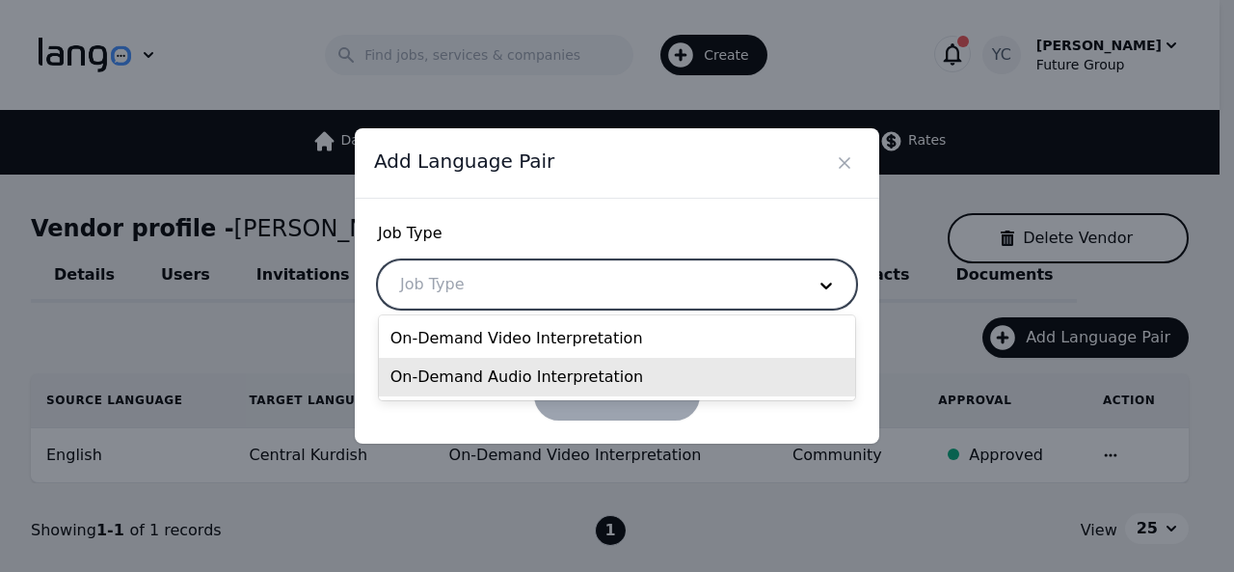
click at [543, 383] on div "On-Demand Audio Interpretation" at bounding box center [617, 377] width 477 height 39
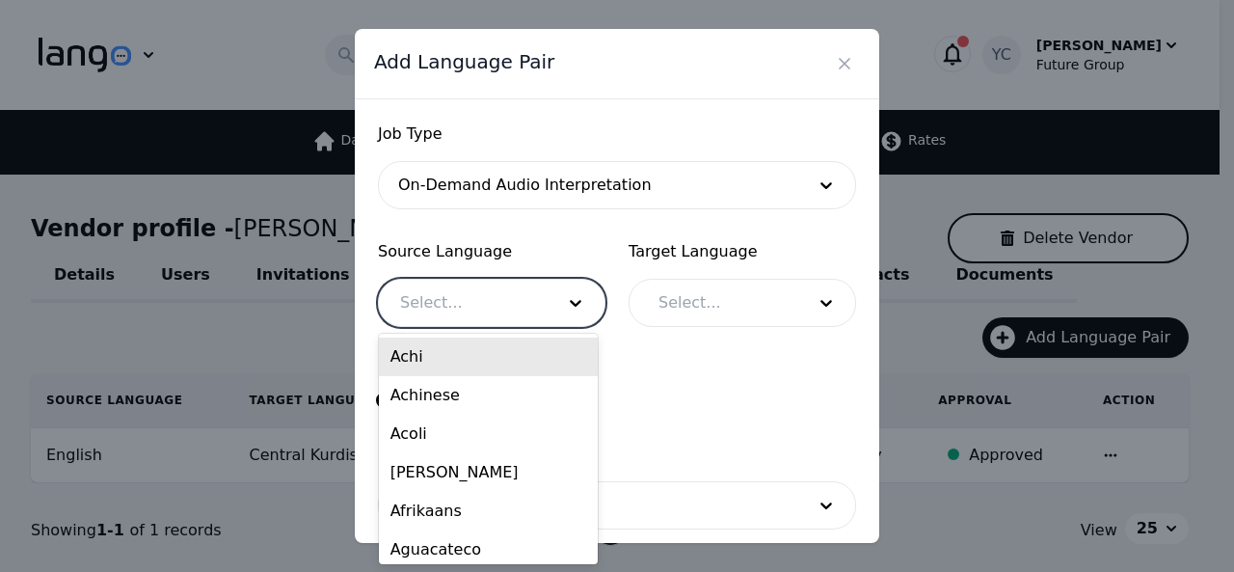
click at [480, 308] on div at bounding box center [463, 303] width 168 height 46
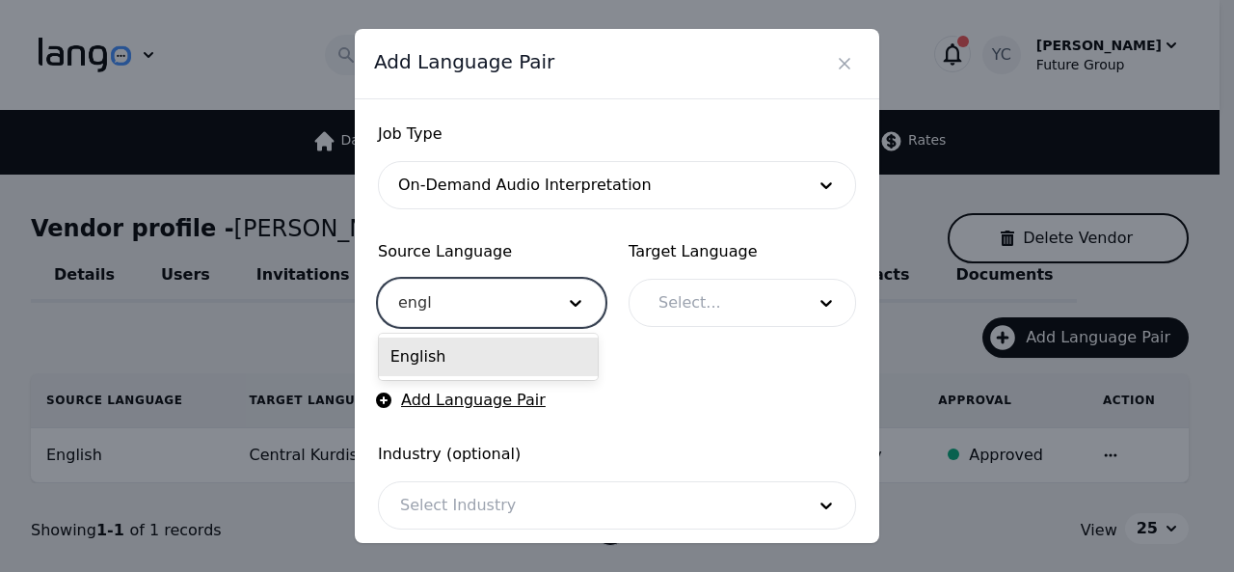
type input "engli"
click at [443, 375] on div "English" at bounding box center [488, 357] width 219 height 46
click at [516, 349] on div "English" at bounding box center [488, 356] width 219 height 39
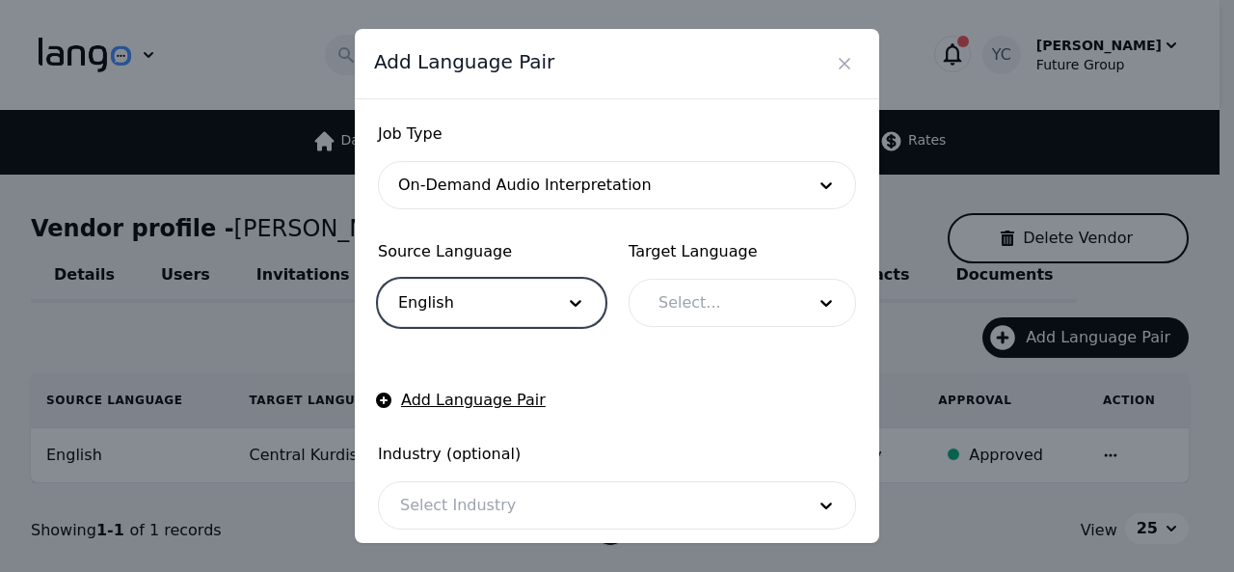
click at [693, 304] on div at bounding box center [717, 303] width 160 height 46
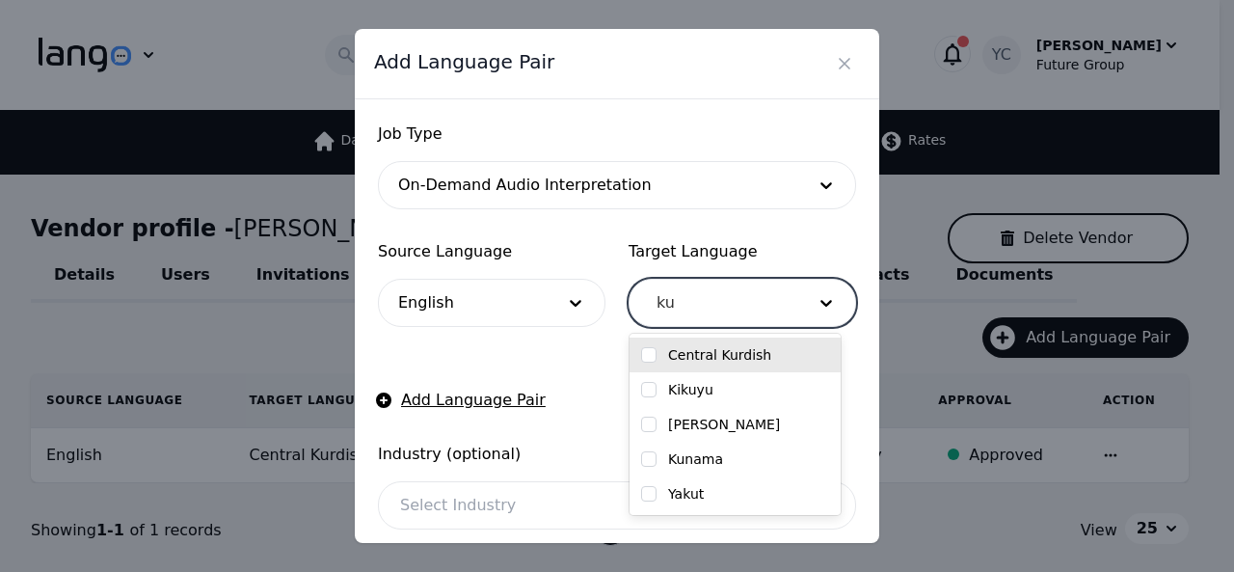
type input "kur"
click at [646, 361] on input "checkbox" at bounding box center [648, 354] width 15 height 15
checkbox input "true"
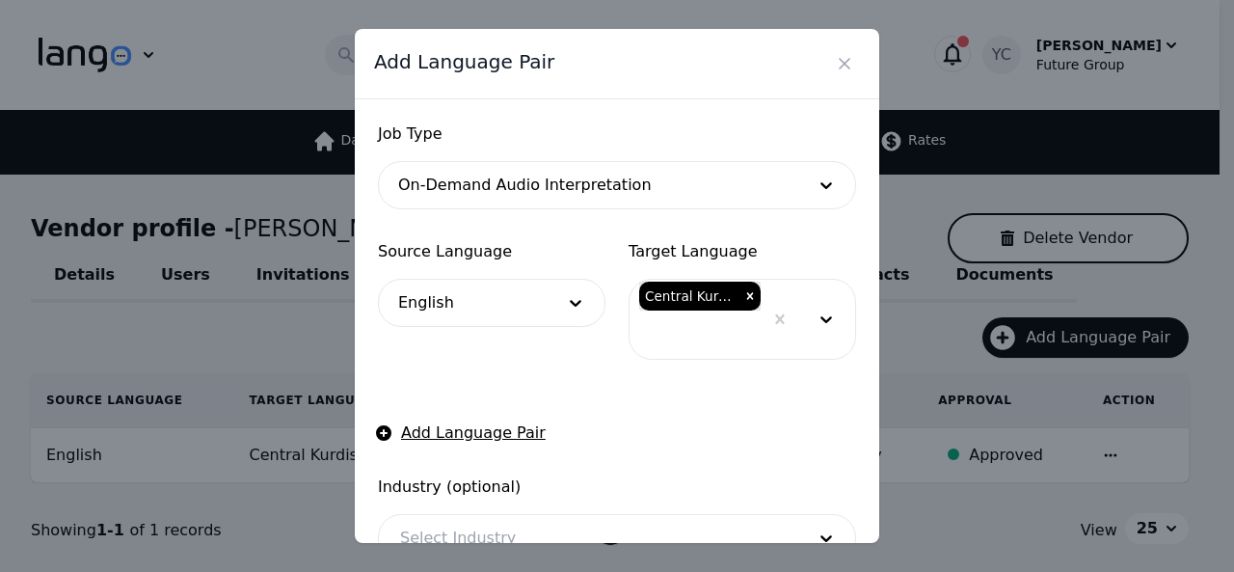
scroll to position [152, 0]
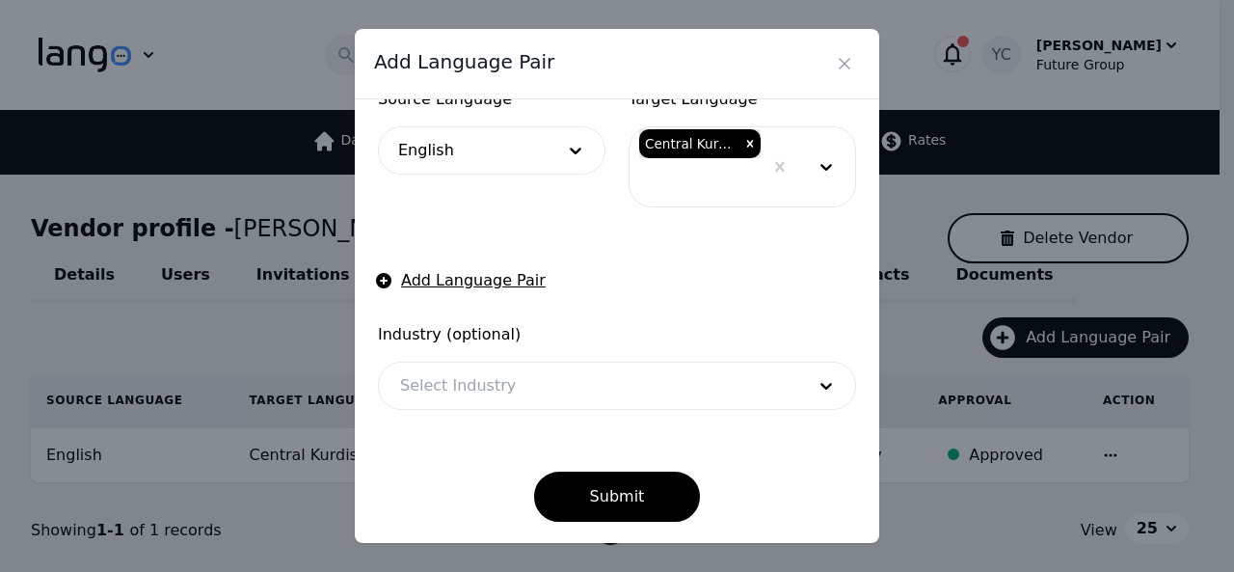
click at [631, 374] on div at bounding box center [588, 385] width 418 height 46
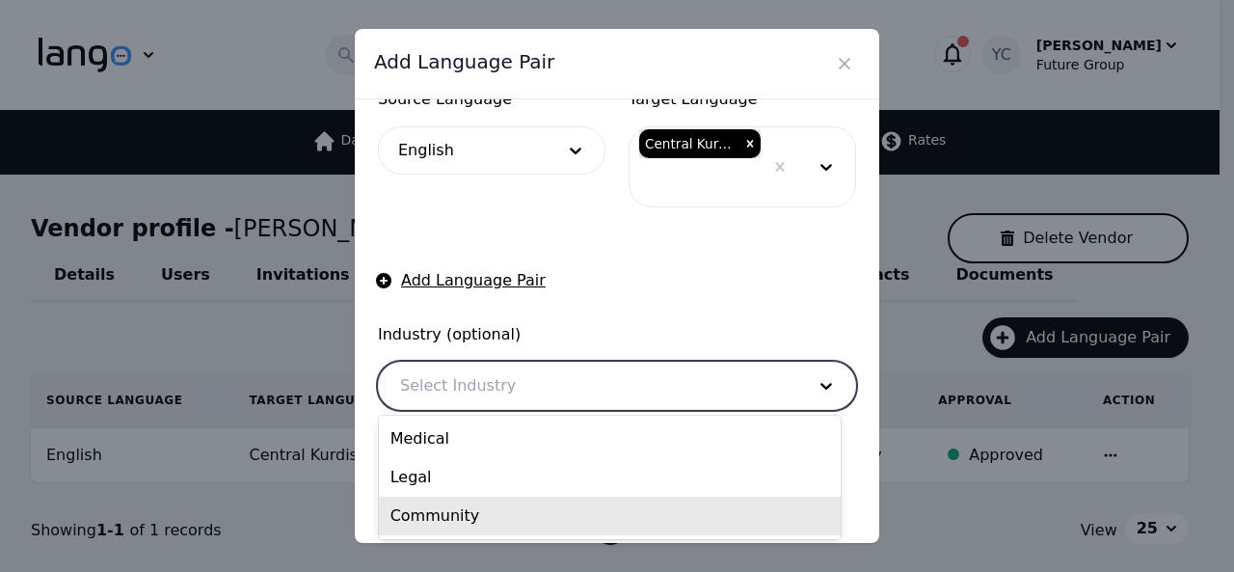
click at [524, 507] on div "Community" at bounding box center [610, 516] width 462 height 39
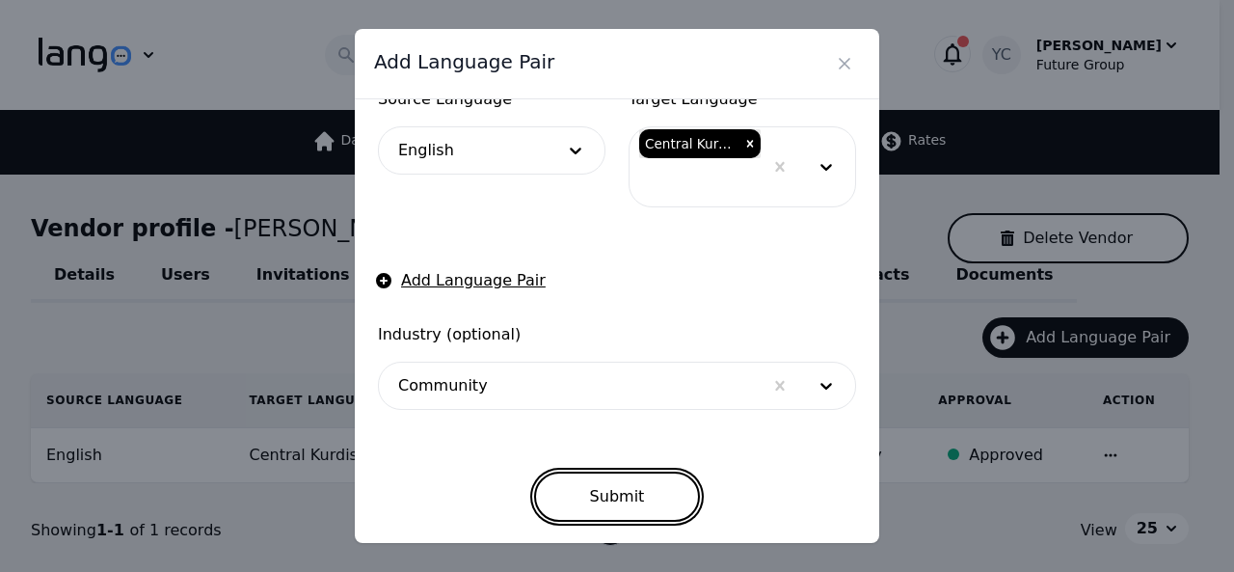
click at [604, 498] on button "Submit" at bounding box center [617, 496] width 167 height 50
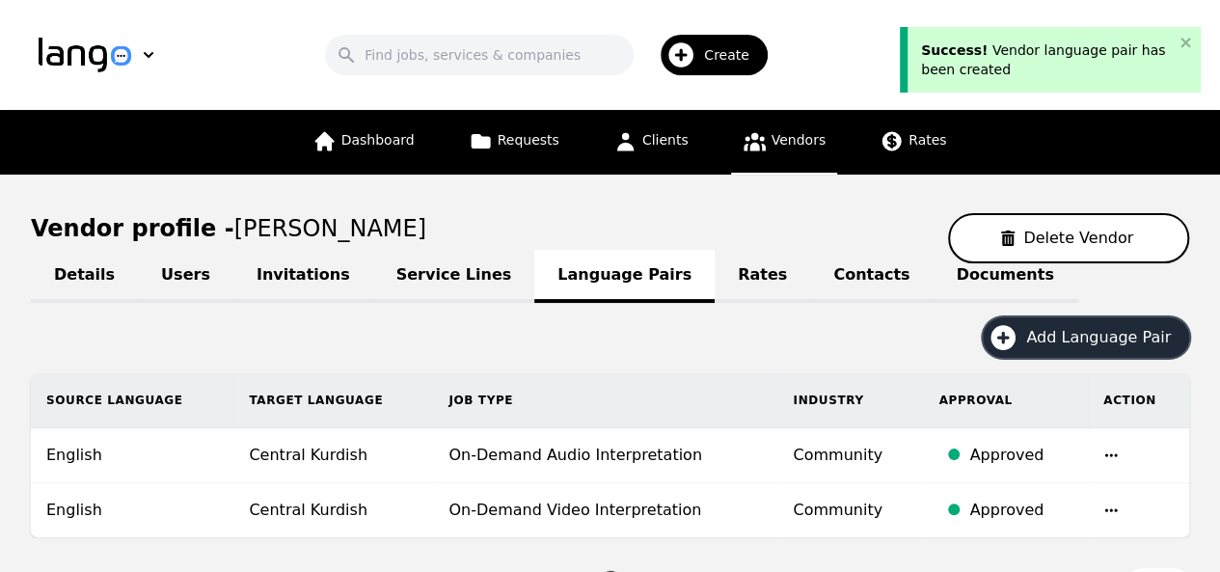
click at [1076, 336] on span "Add Language Pair" at bounding box center [1105, 337] width 158 height 23
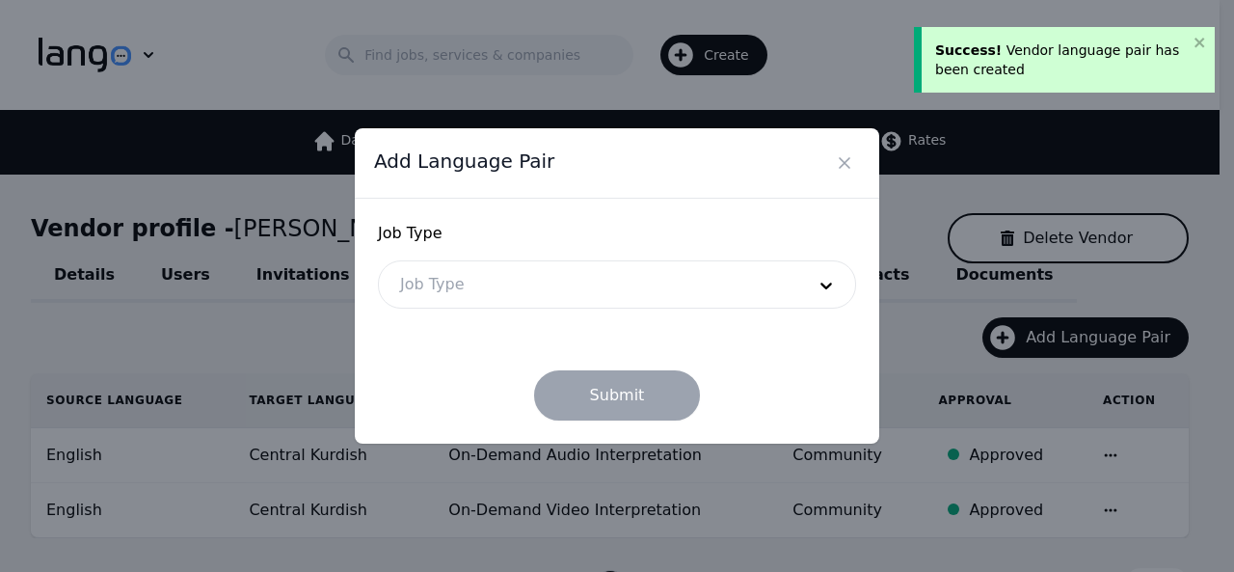
click at [696, 282] on div at bounding box center [588, 284] width 418 height 46
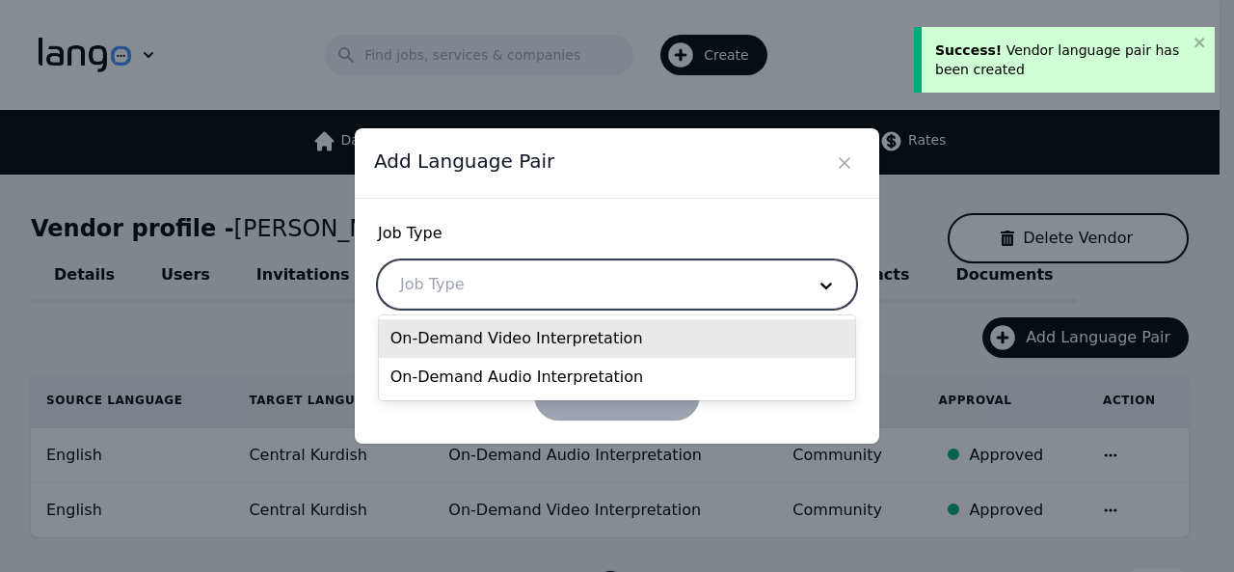
click at [571, 336] on div "On-Demand Video Interpretation" at bounding box center [617, 338] width 477 height 39
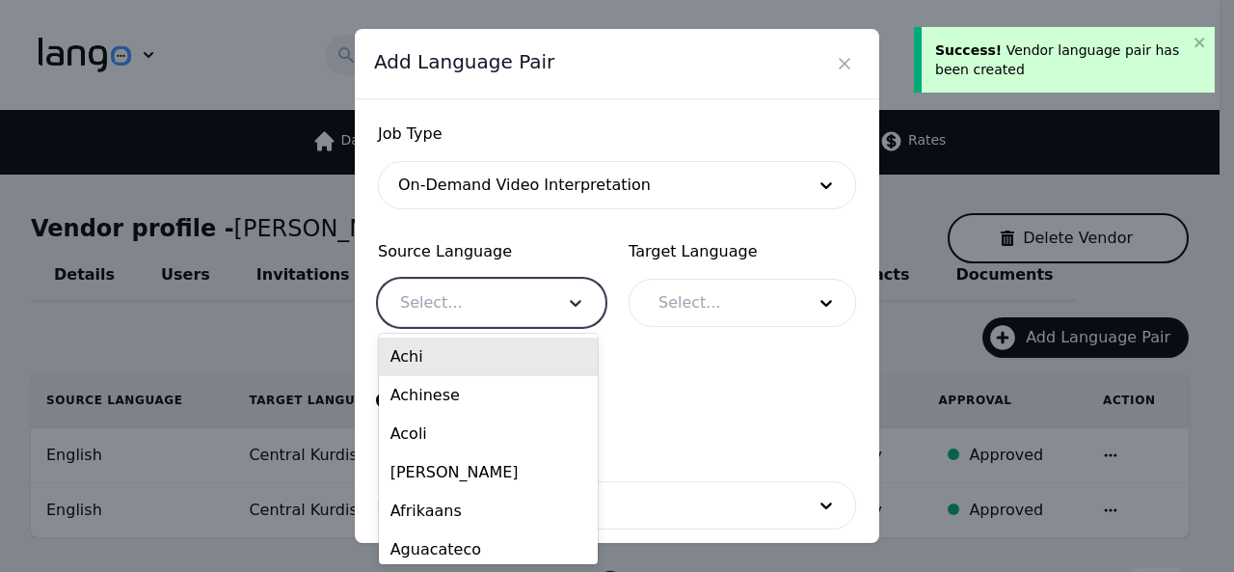
click at [548, 288] on div at bounding box center [576, 303] width 58 height 46
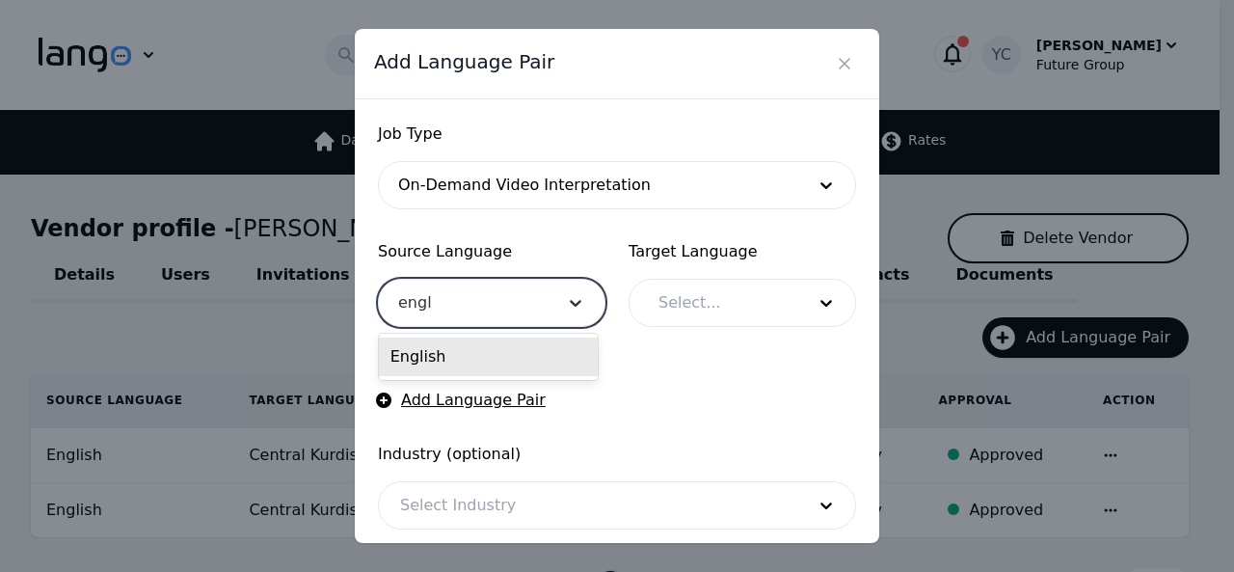
type input "engli"
click at [497, 343] on div "English" at bounding box center [488, 356] width 219 height 39
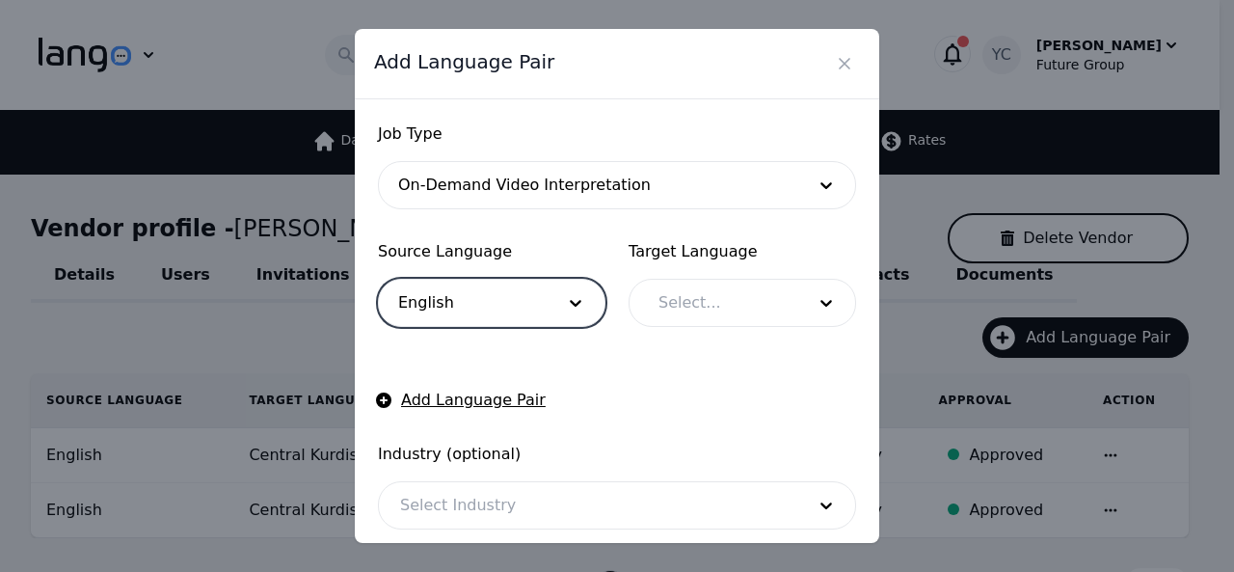
click at [692, 302] on div at bounding box center [717, 303] width 160 height 46
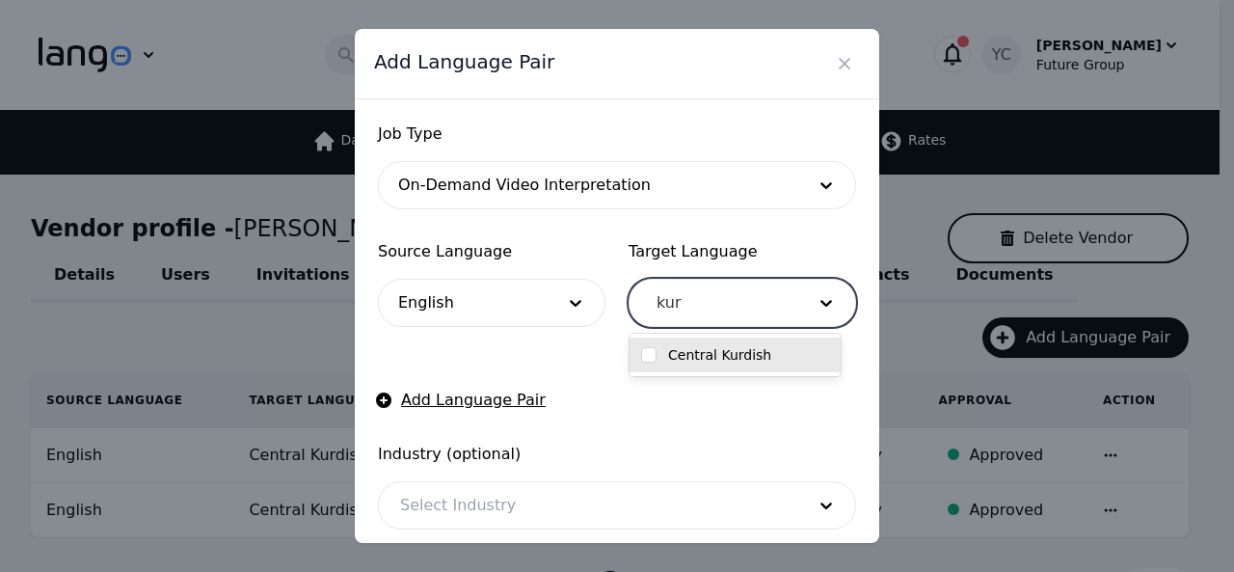
type input "kurd"
click at [652, 363] on div "Central Kurdish" at bounding box center [735, 354] width 211 height 35
checkbox input "true"
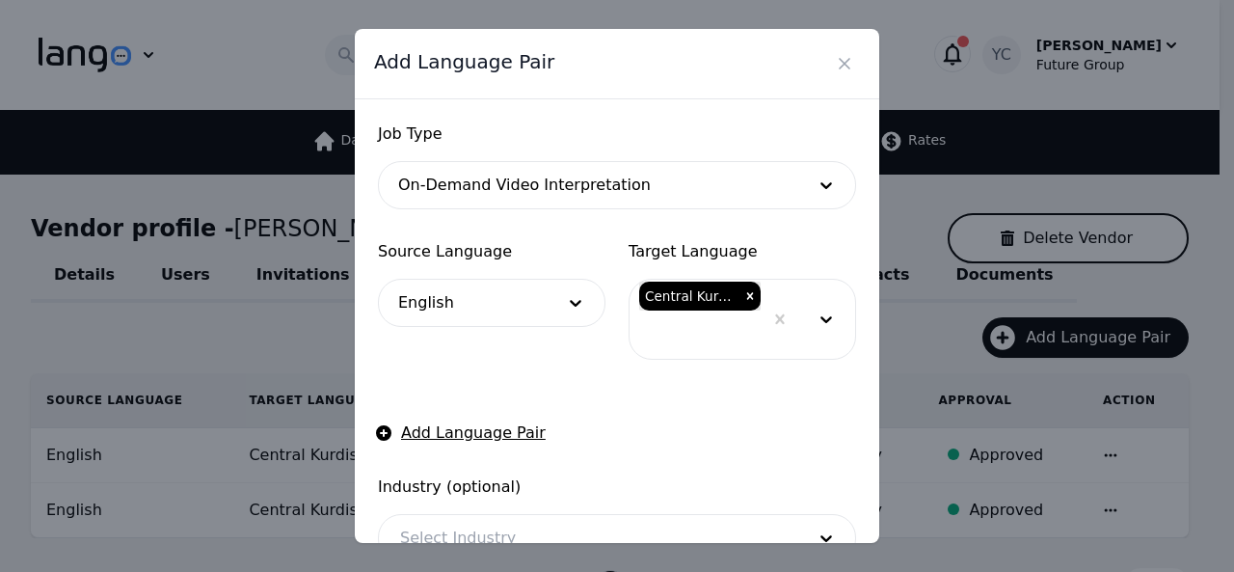
scroll to position [152, 0]
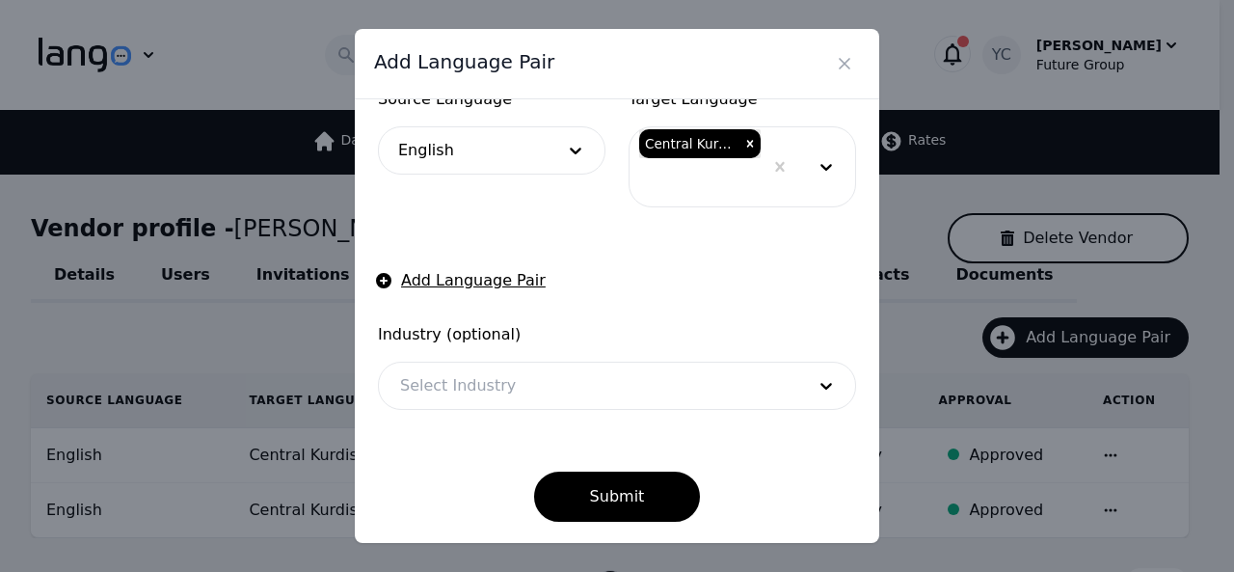
click at [598, 389] on div at bounding box center [588, 385] width 418 height 46
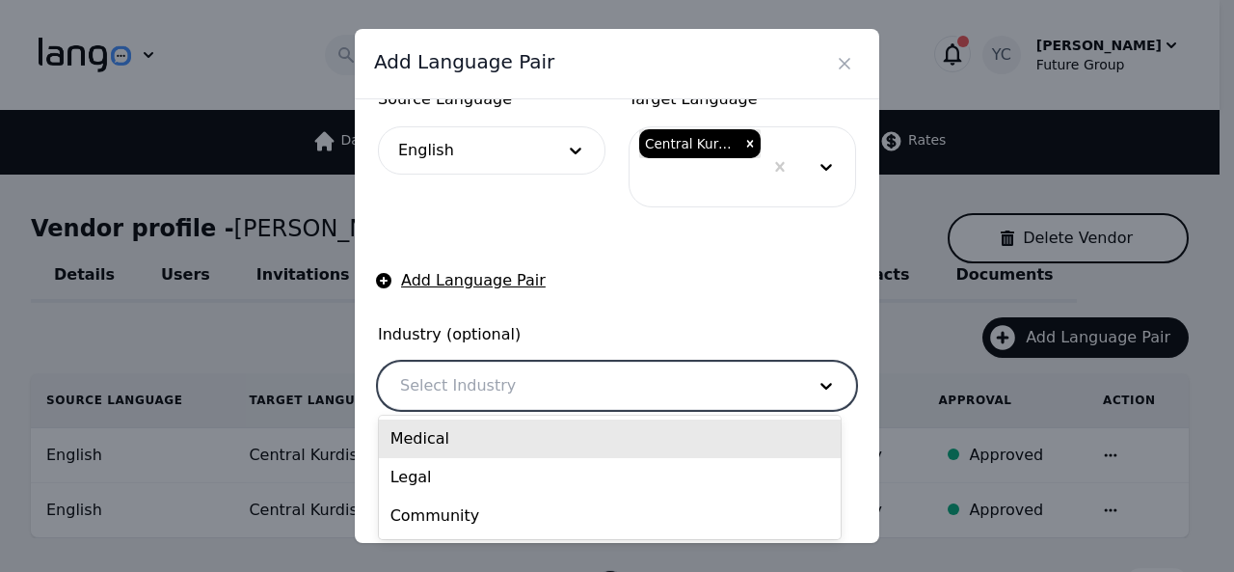
click at [530, 443] on div "Medical" at bounding box center [610, 438] width 462 height 39
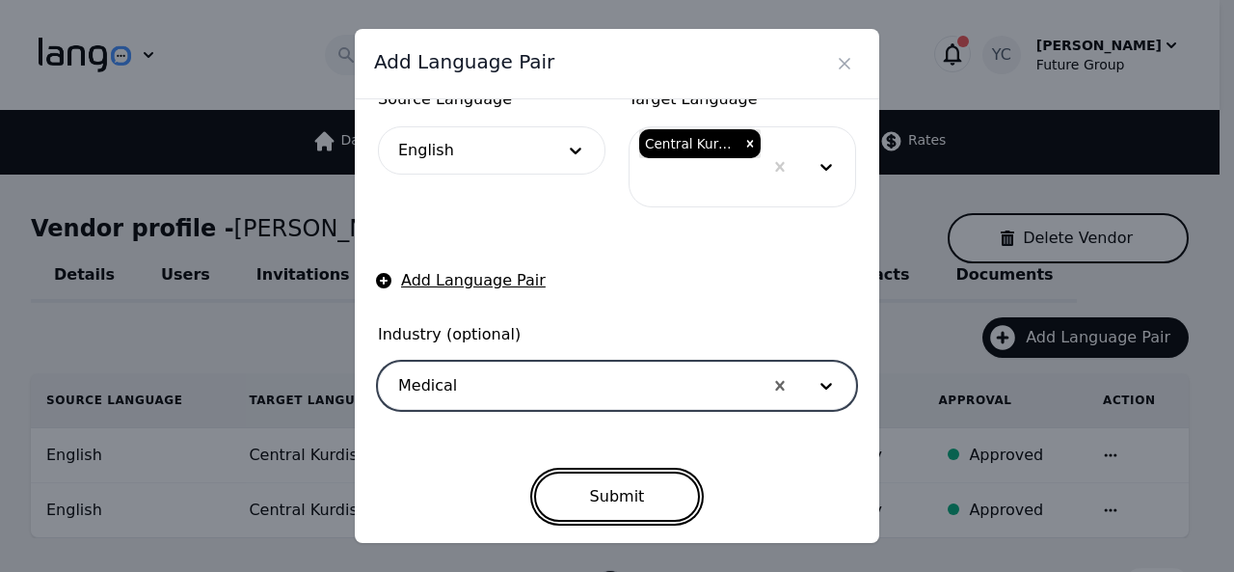
click at [565, 477] on button "Submit" at bounding box center [617, 496] width 167 height 50
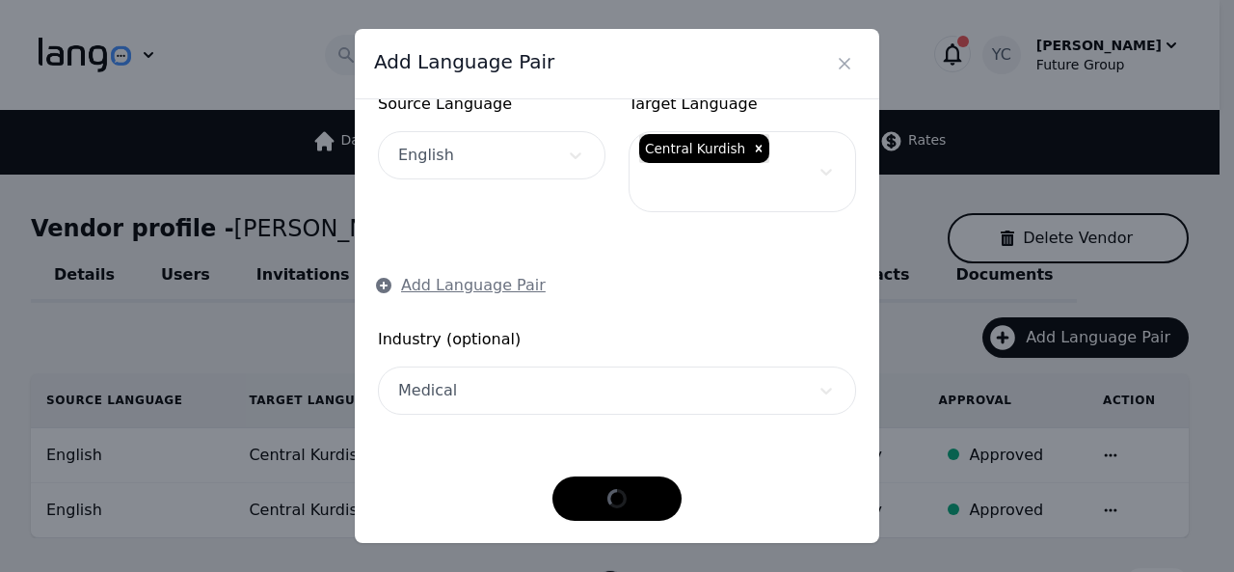
scroll to position [114, 0]
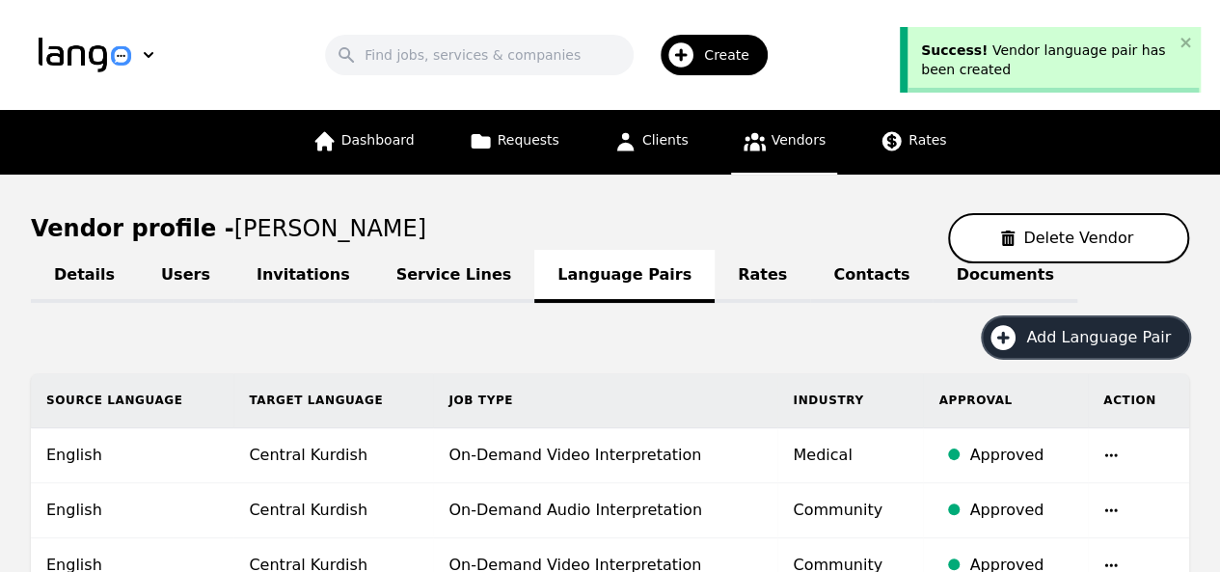
click at [1078, 343] on span "Add Language Pair" at bounding box center [1105, 337] width 158 height 23
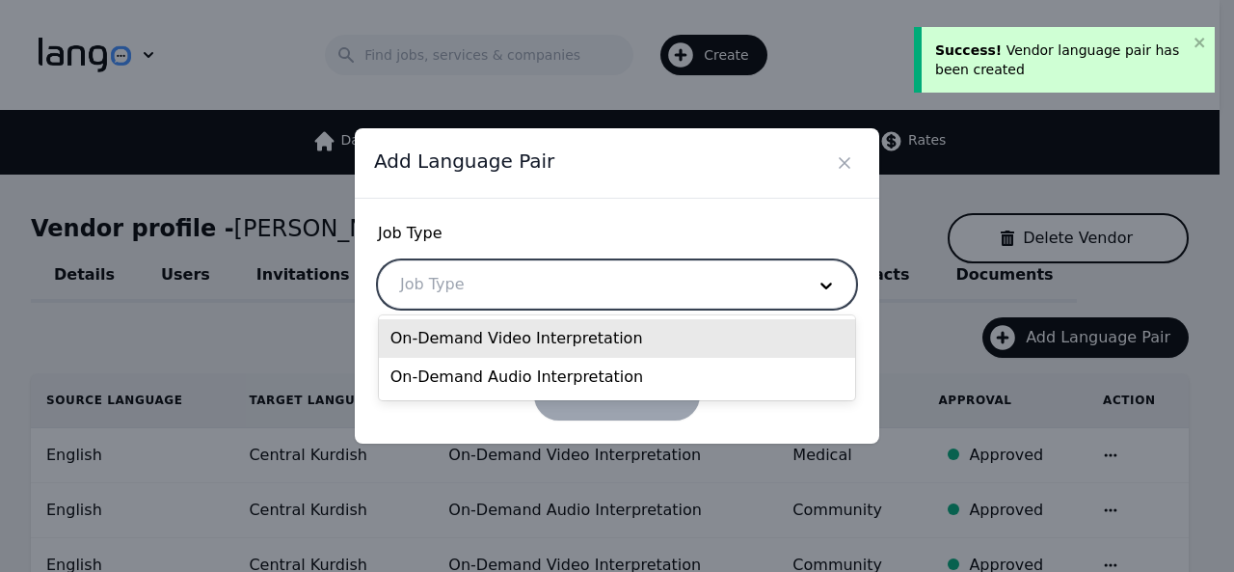
click at [666, 291] on div at bounding box center [588, 284] width 418 height 46
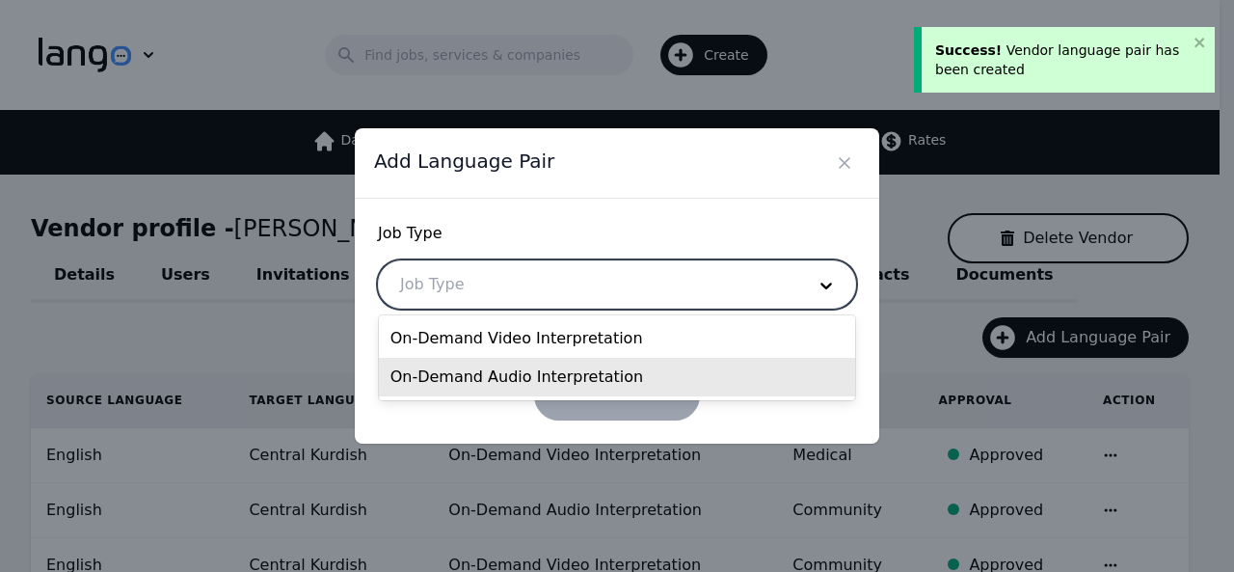
click at [584, 370] on div "On-Demand Audio Interpretation" at bounding box center [617, 377] width 477 height 39
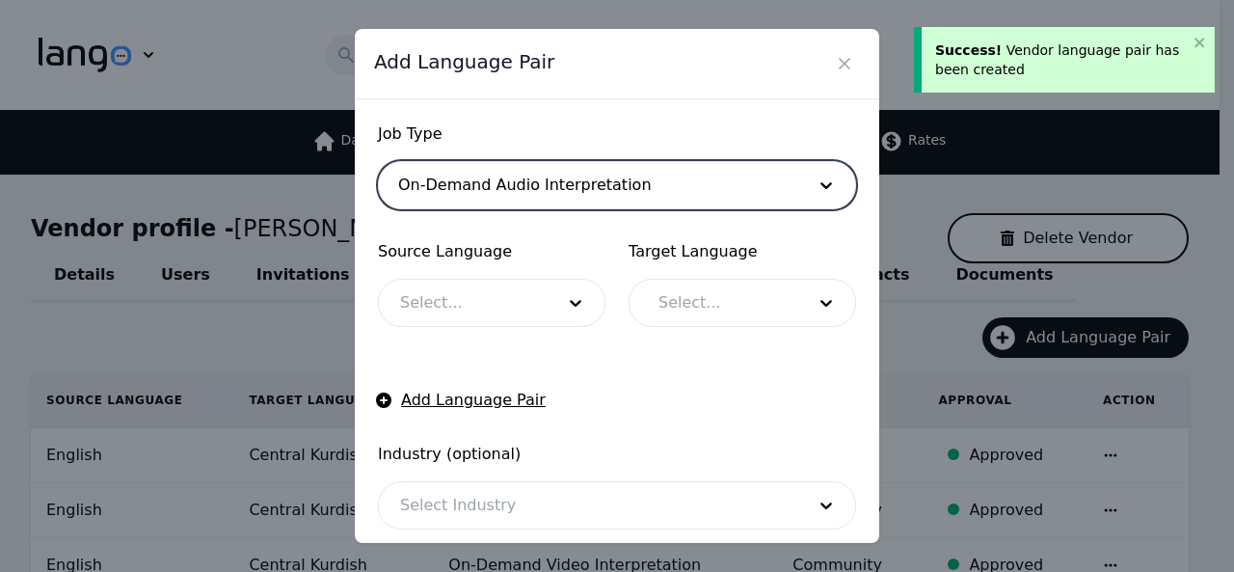
click at [501, 311] on div at bounding box center [463, 303] width 168 height 46
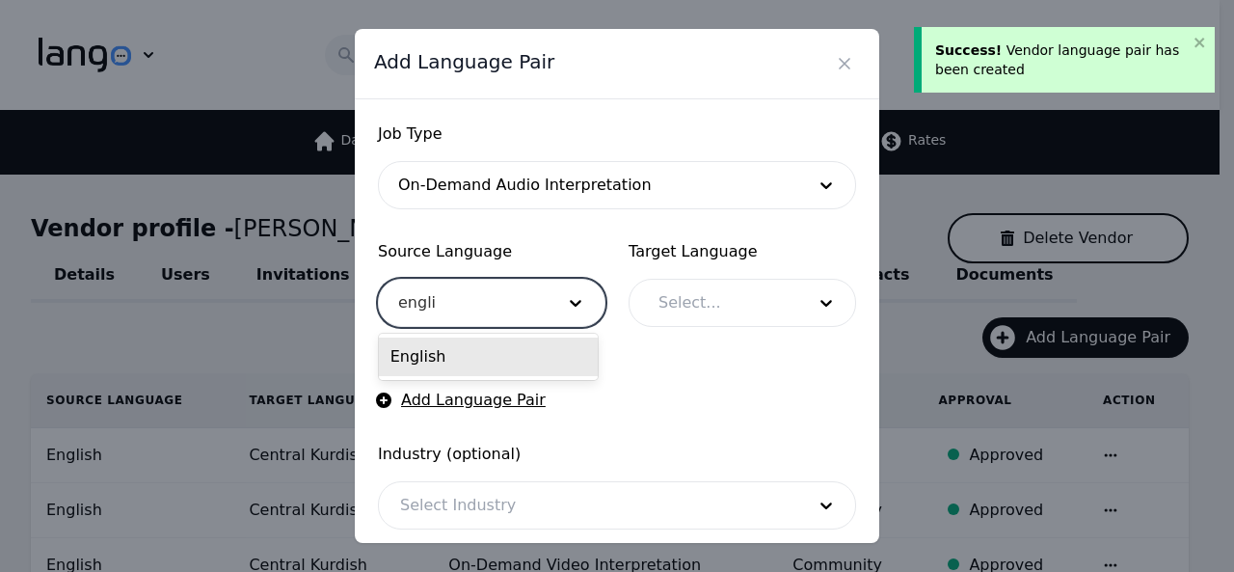
type input "englis"
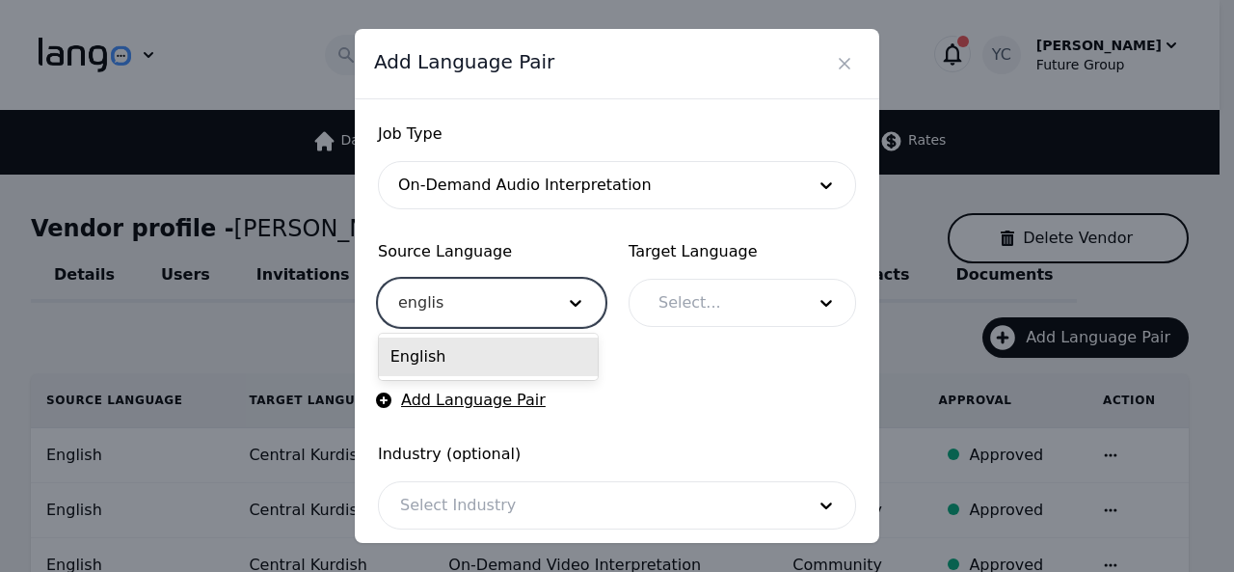
click at [472, 356] on div "English" at bounding box center [488, 356] width 219 height 39
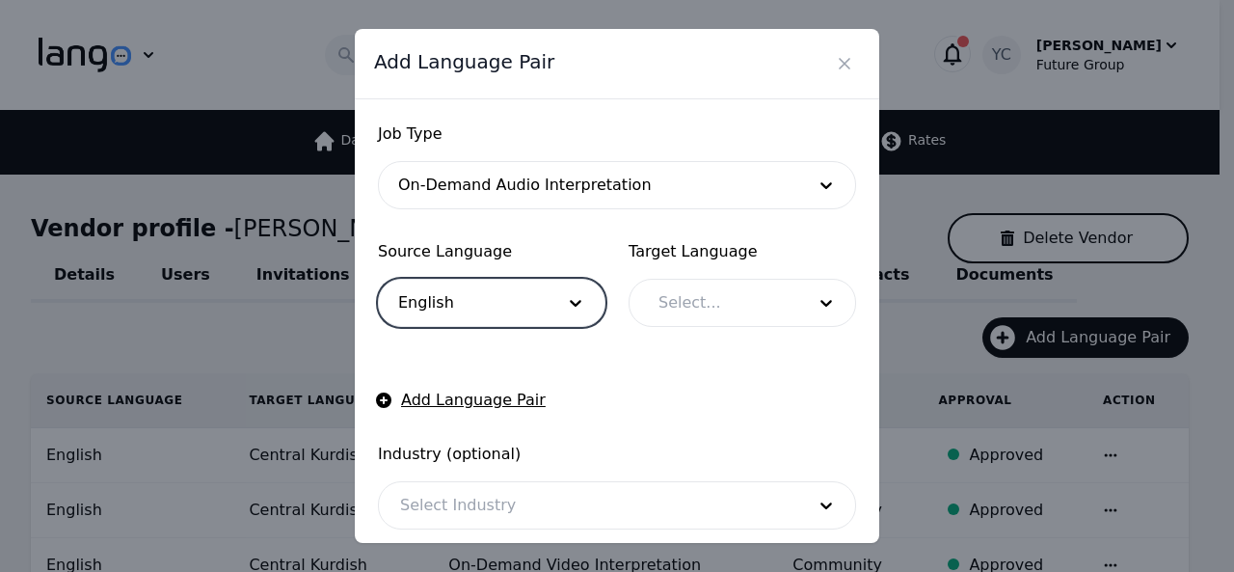
click at [733, 305] on div at bounding box center [717, 303] width 160 height 46
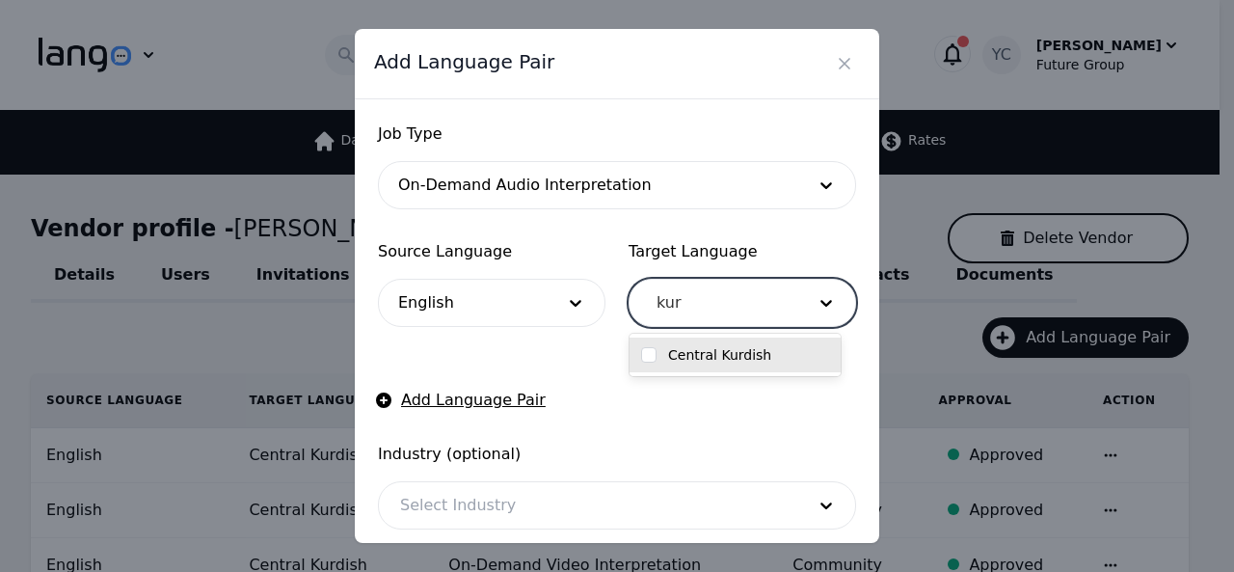
type input "kurd"
click at [712, 363] on div "Central Kurdish" at bounding box center [735, 354] width 211 height 35
checkbox input "true"
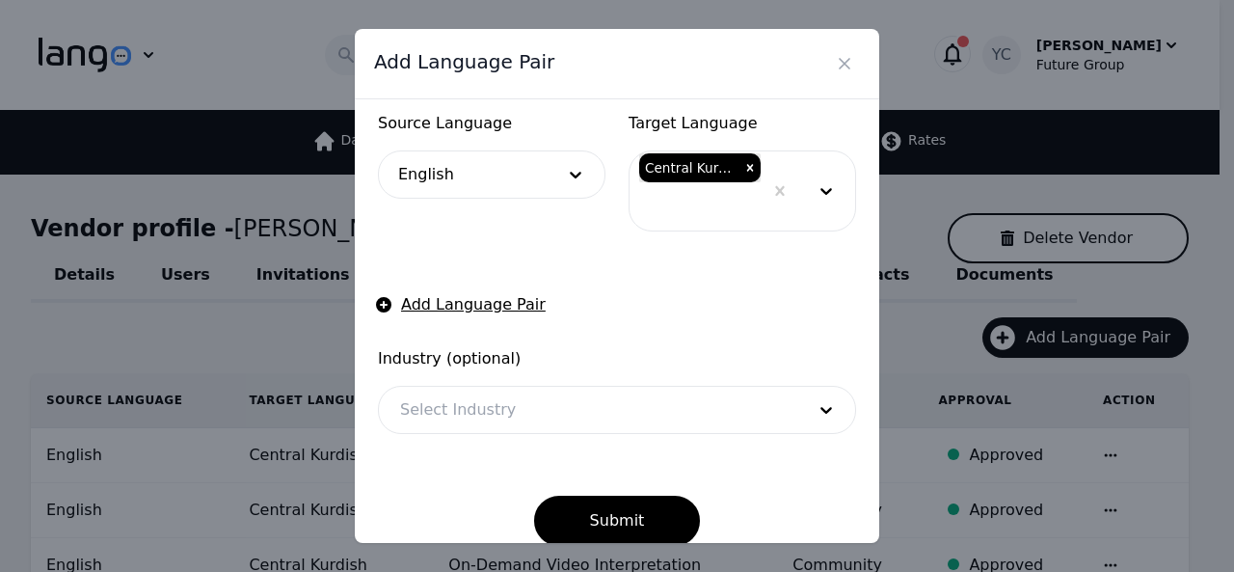
scroll to position [152, 0]
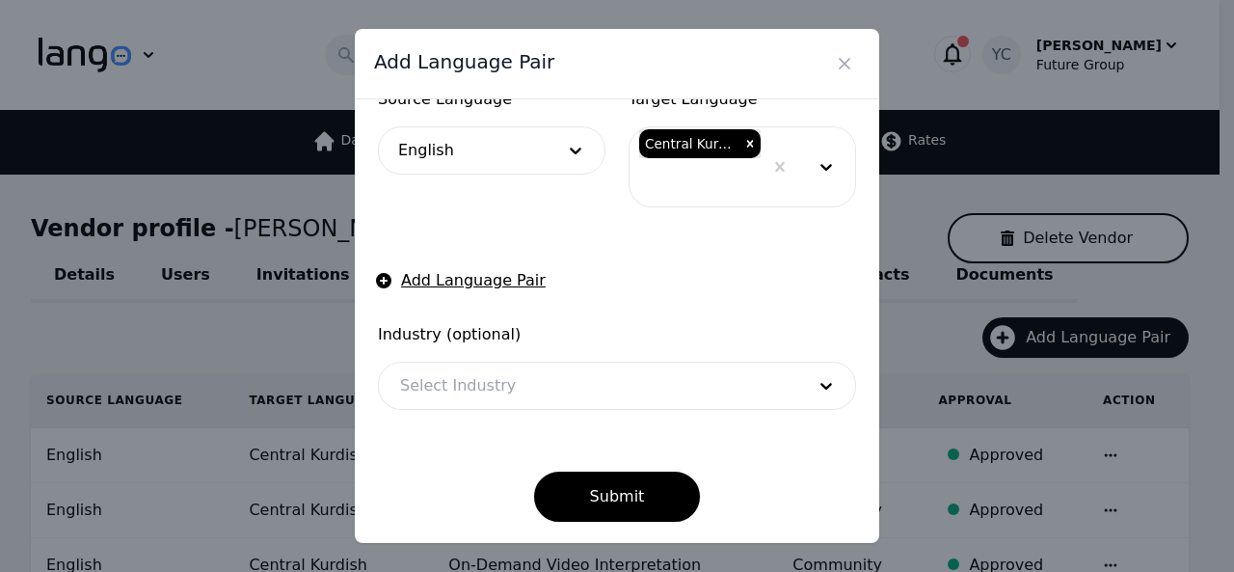
click at [634, 389] on div at bounding box center [588, 385] width 418 height 46
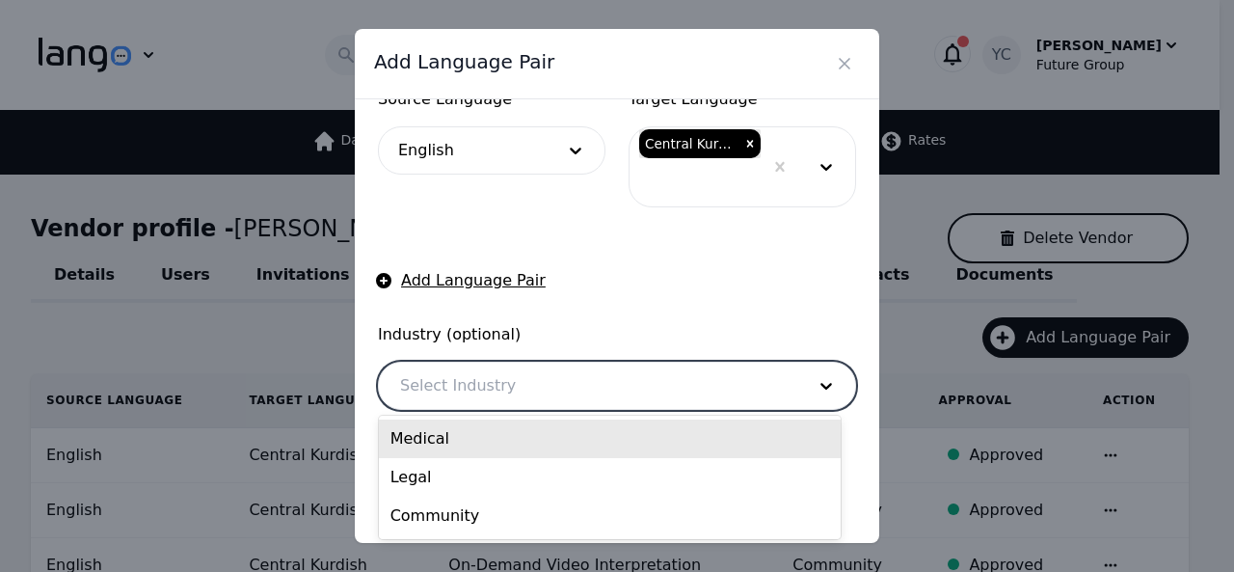
click at [553, 441] on div "Medical" at bounding box center [610, 438] width 462 height 39
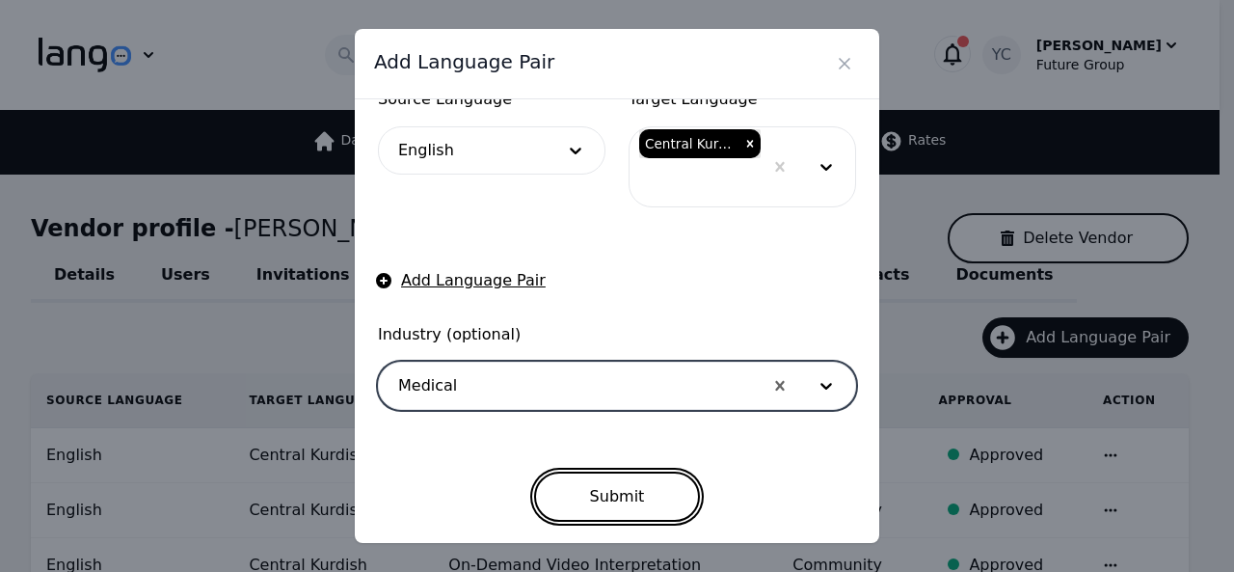
click at [590, 491] on button "Submit" at bounding box center [617, 496] width 167 height 50
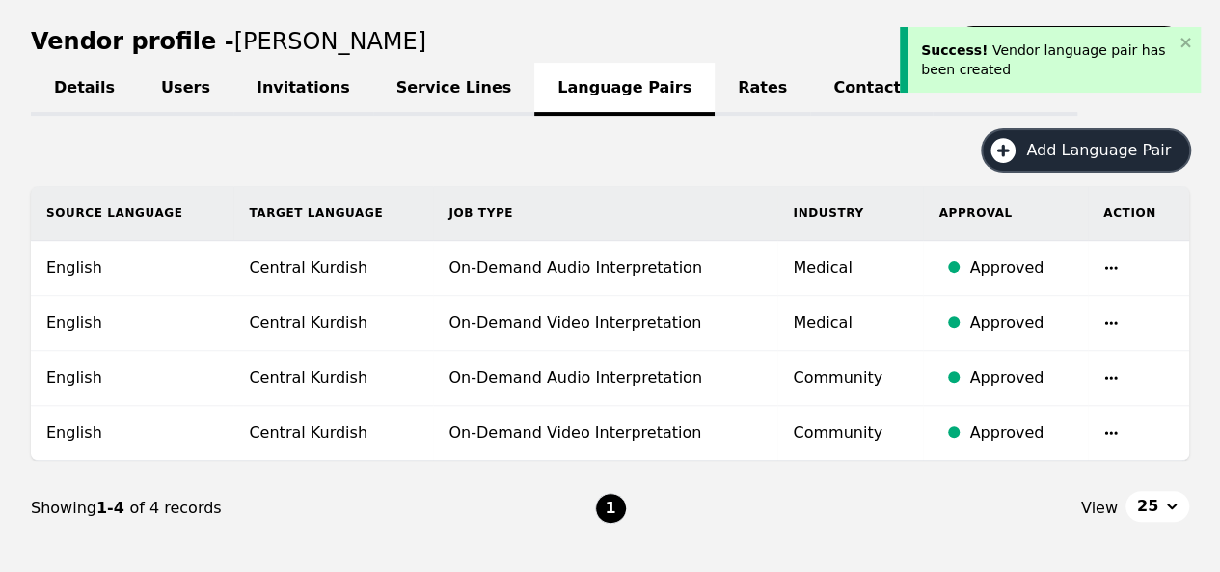
scroll to position [219, 0]
